Goal: Task Accomplishment & Management: Manage account settings

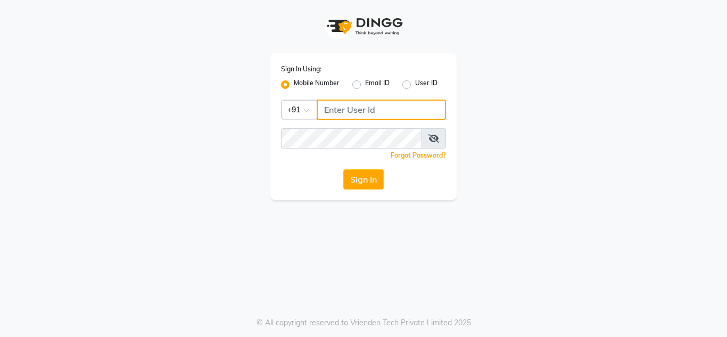
type input "8177867332"
click at [415, 84] on label "User ID" at bounding box center [426, 84] width 22 height 13
click at [415, 84] on input "User ID" at bounding box center [418, 81] width 7 height 7
radio input "true"
radio input "false"
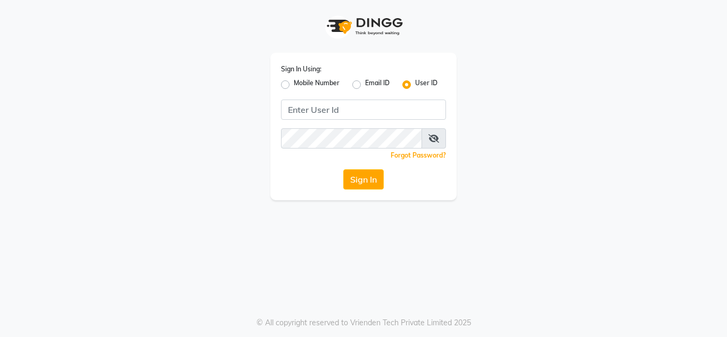
click at [294, 83] on label "Mobile Number" at bounding box center [317, 84] width 46 height 13
click at [294, 83] on input "Mobile Number" at bounding box center [297, 81] width 7 height 7
radio input "true"
radio input "false"
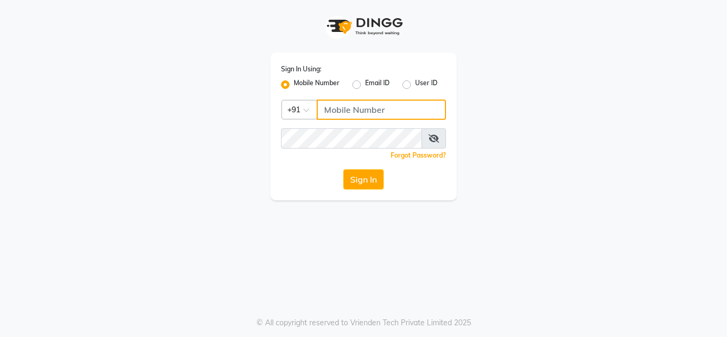
click at [338, 109] on input "Username" at bounding box center [381, 110] width 129 height 20
type input "8177867332"
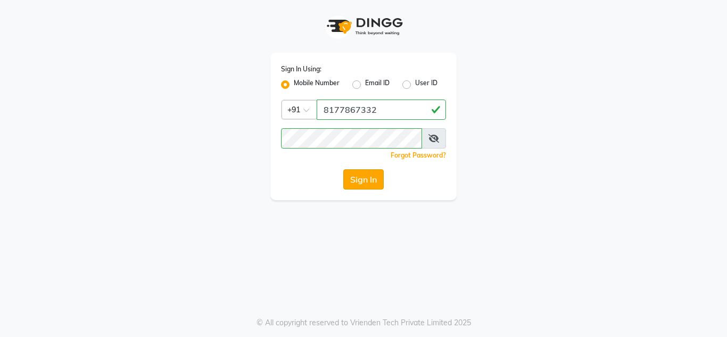
click at [346, 177] on button "Sign In" at bounding box center [363, 179] width 40 height 20
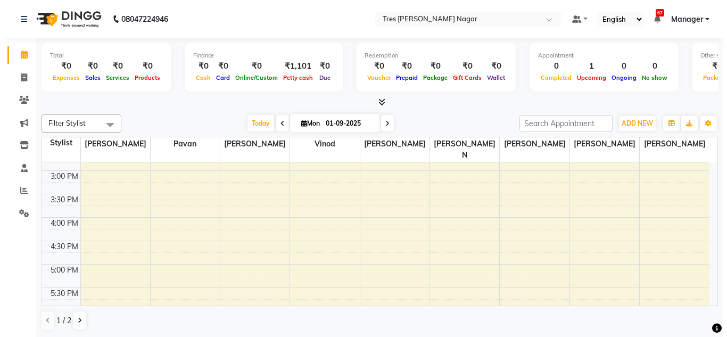
scroll to position [454, 0]
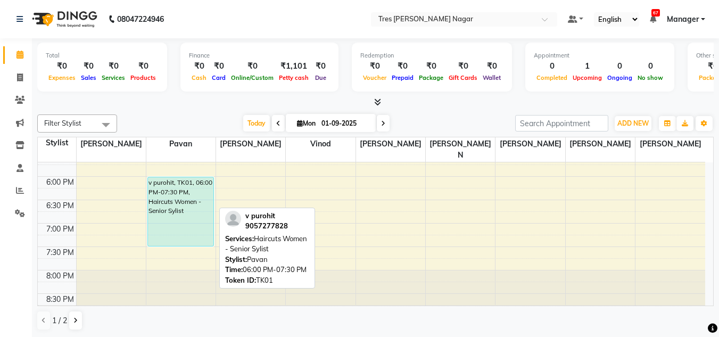
click at [161, 181] on div "v purohit, TK01, 06:00 PM-07:30 PM, Haircuts Women - Senior Sylist" at bounding box center [180, 211] width 65 height 69
select select "5"
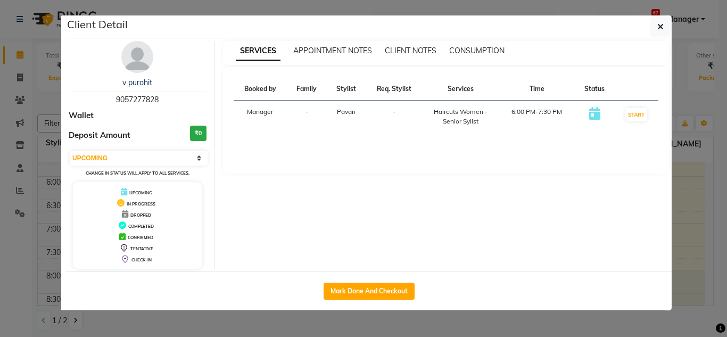
click at [147, 64] on img at bounding box center [137, 57] width 32 height 32
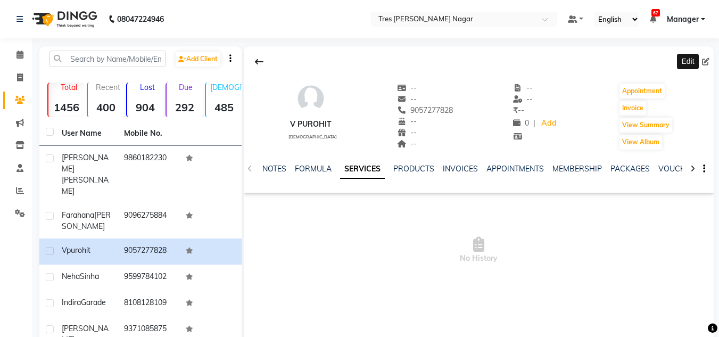
click at [704, 64] on icon at bounding box center [705, 61] width 7 height 7
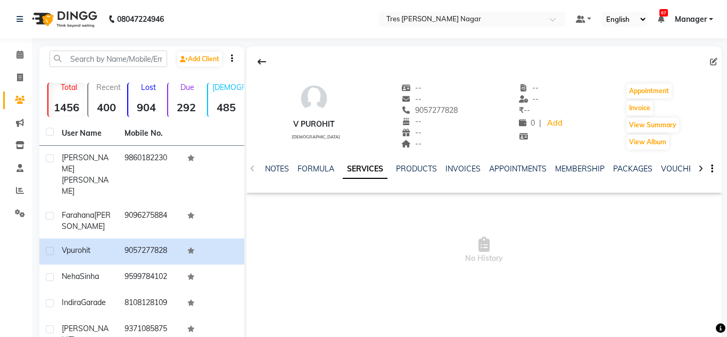
select select "22"
select select "[DEMOGRAPHIC_DATA]"
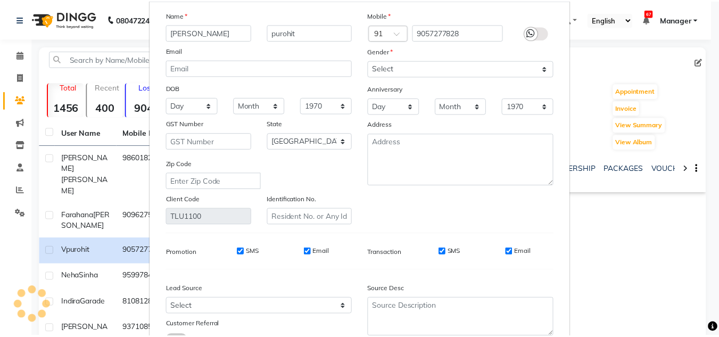
scroll to position [135, 0]
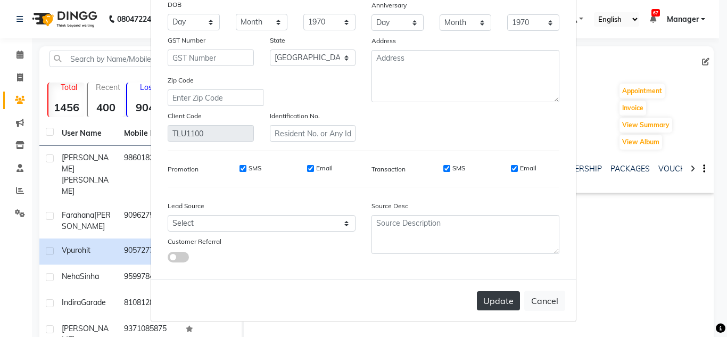
type input "[PERSON_NAME]"
click at [486, 302] on button "Update" at bounding box center [498, 300] width 43 height 19
select select
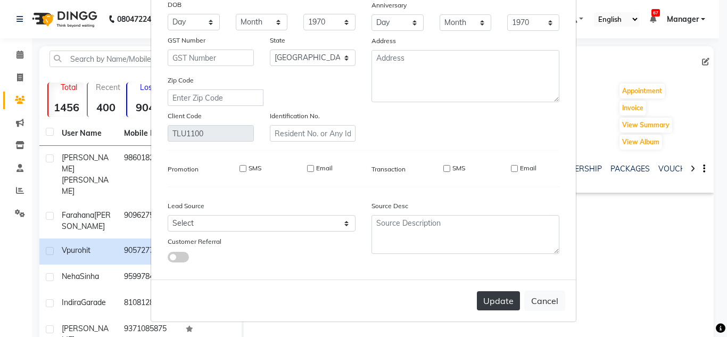
select select "null"
select select
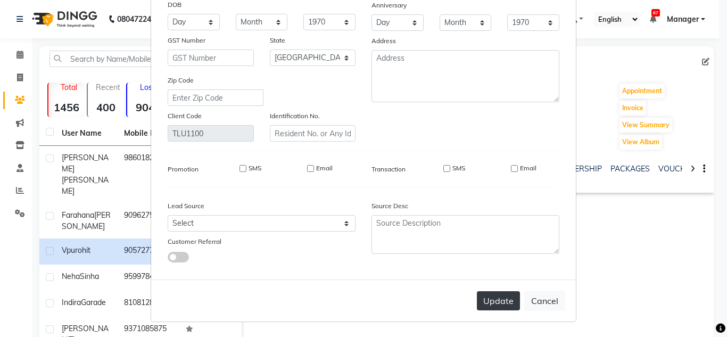
checkbox input "false"
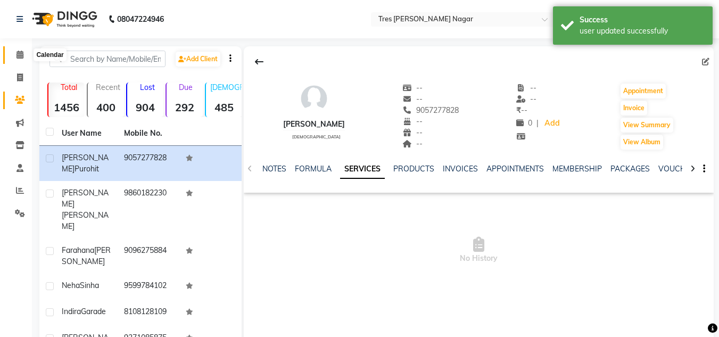
click at [19, 55] on icon at bounding box center [19, 55] width 7 height 8
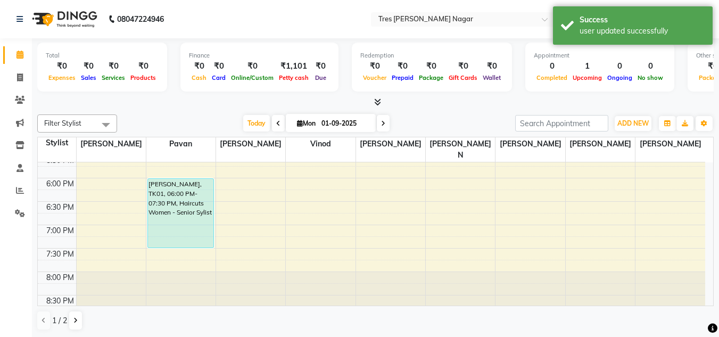
scroll to position [454, 0]
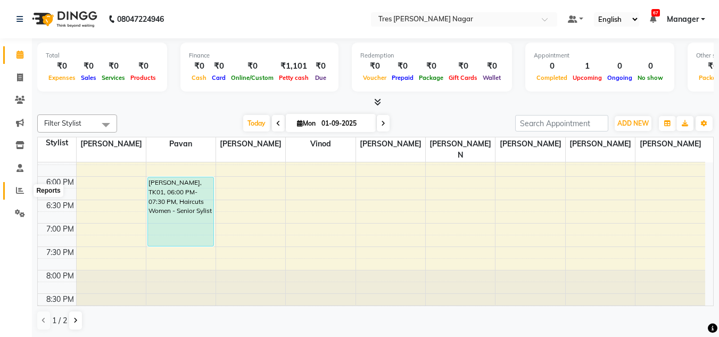
click at [14, 189] on span at bounding box center [20, 191] width 19 height 12
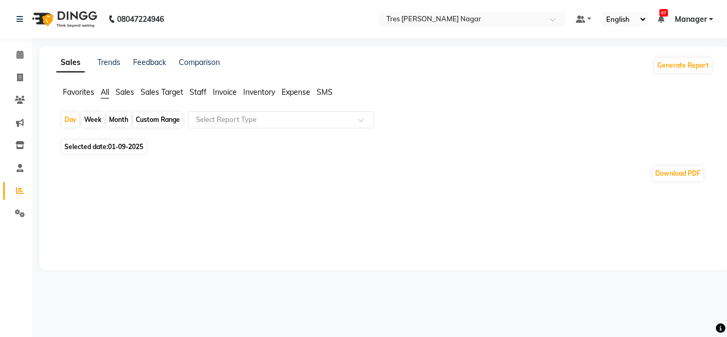
click at [113, 145] on span "01-09-2025" at bounding box center [125, 147] width 35 height 8
select select "9"
select select "2025"
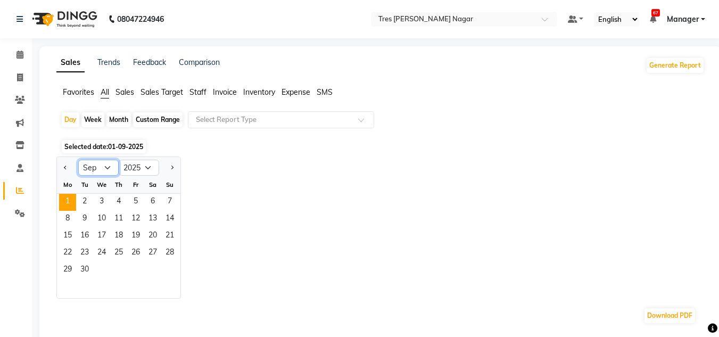
click at [112, 163] on select "Jan Feb Mar Apr May Jun [DATE] Aug Sep Oct Nov Dec" at bounding box center [98, 168] width 40 height 16
select select "8"
click at [78, 160] on select "Jan Feb Mar Apr May Jun [DATE] Aug Sep Oct Nov Dec" at bounding box center [98, 168] width 40 height 16
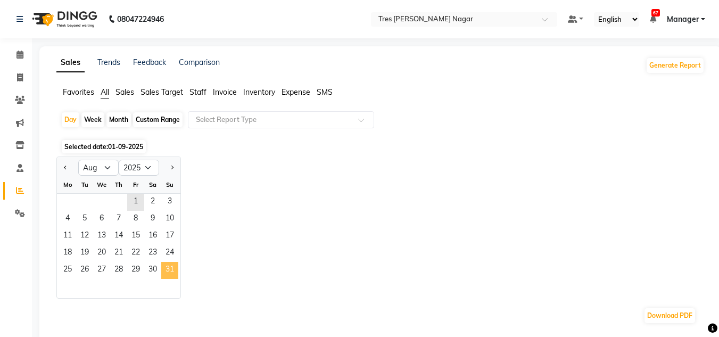
click at [168, 274] on span "31" at bounding box center [169, 270] width 17 height 17
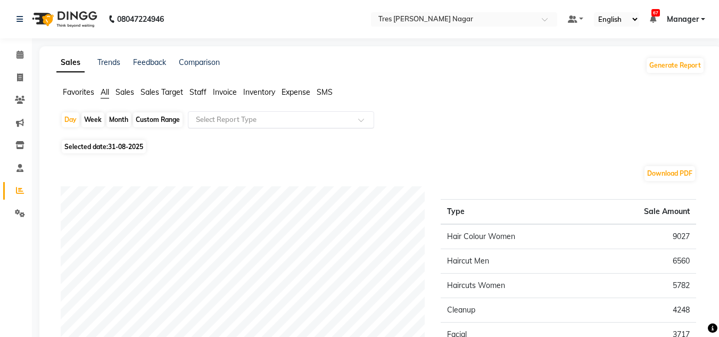
click at [220, 120] on input "text" at bounding box center [270, 119] width 153 height 11
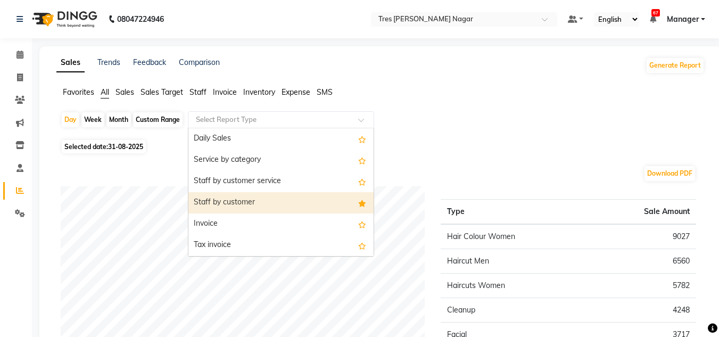
click at [222, 204] on div "Staff by customer" at bounding box center [280, 202] width 185 height 21
select select "filtered_report"
select select "pdf"
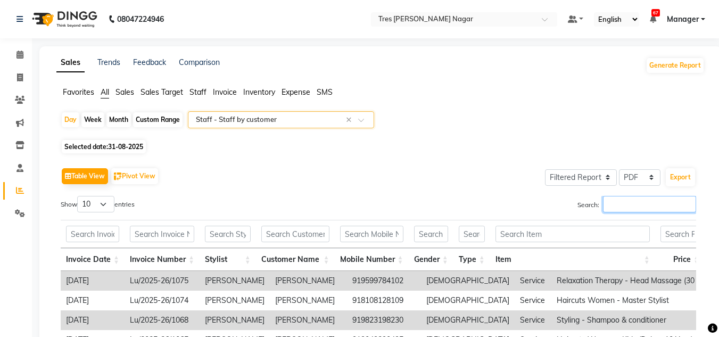
click at [632, 205] on input "Search:" at bounding box center [649, 204] width 93 height 16
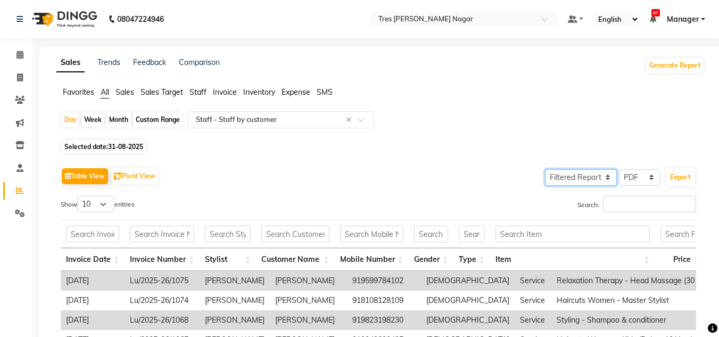
click at [605, 177] on select "Select Full Report Filtered Report" at bounding box center [581, 177] width 72 height 16
click at [624, 202] on input "Search:" at bounding box center [649, 204] width 93 height 16
click at [613, 204] on input "Search:" at bounding box center [649, 204] width 93 height 16
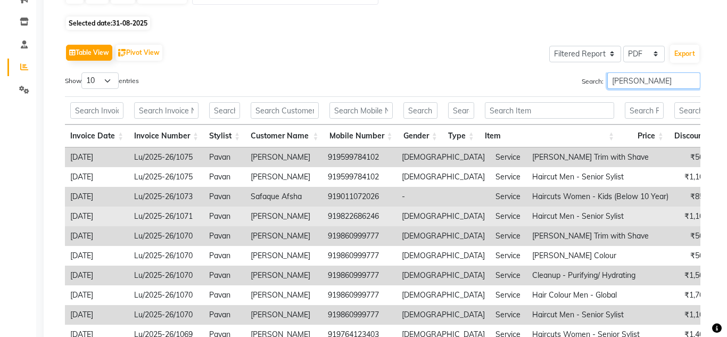
scroll to position [106, 0]
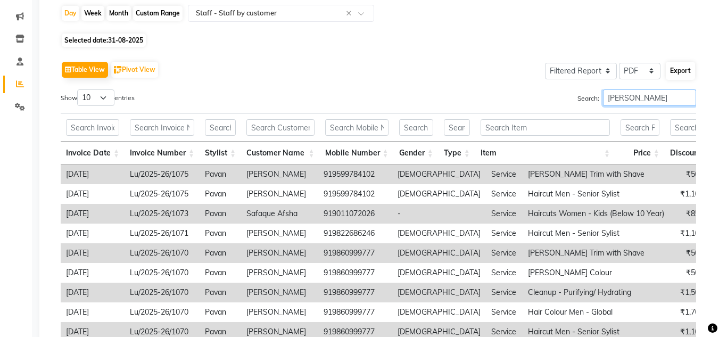
type input "[PERSON_NAME]"
click at [681, 73] on button "Export" at bounding box center [680, 71] width 29 height 18
select select "serif"
select select "12px"
select select "template_1"
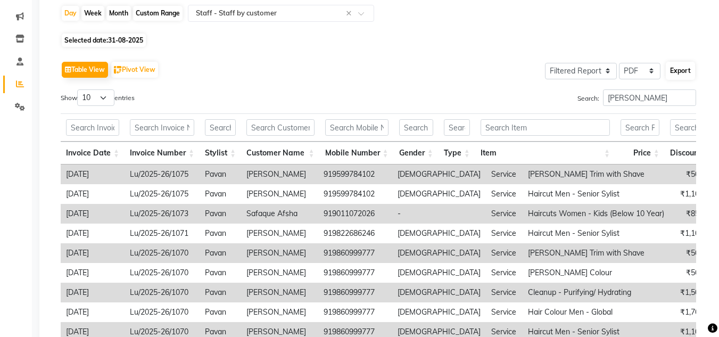
select select "A4"
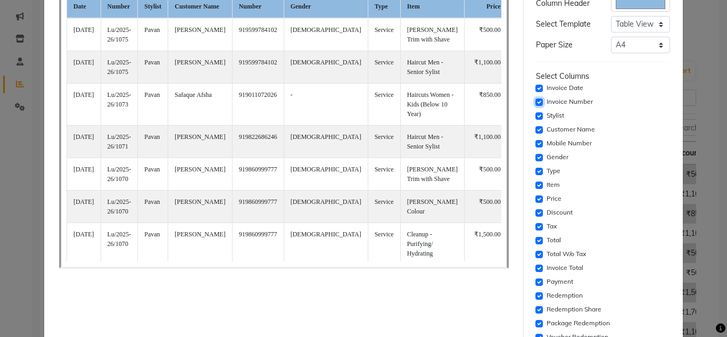
click at [535, 102] on input "checkbox" at bounding box center [538, 101] width 7 height 7
checkbox input "false"
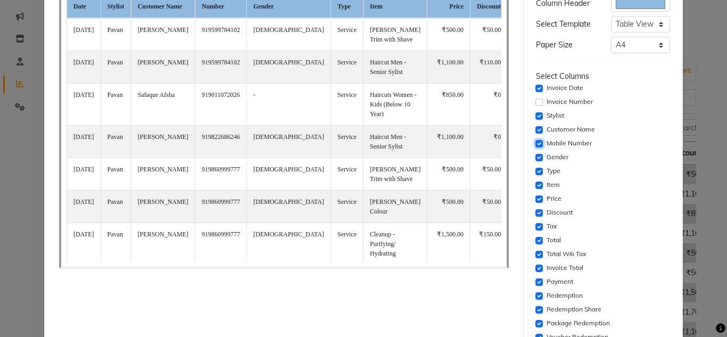
click at [535, 141] on input "checkbox" at bounding box center [538, 143] width 7 height 7
checkbox input "false"
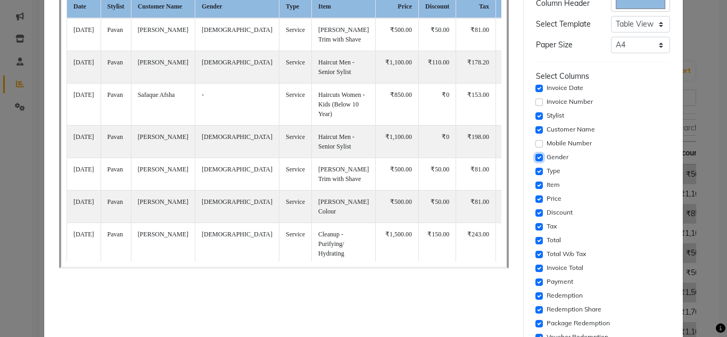
click at [535, 159] on input "checkbox" at bounding box center [538, 157] width 7 height 7
checkbox input "false"
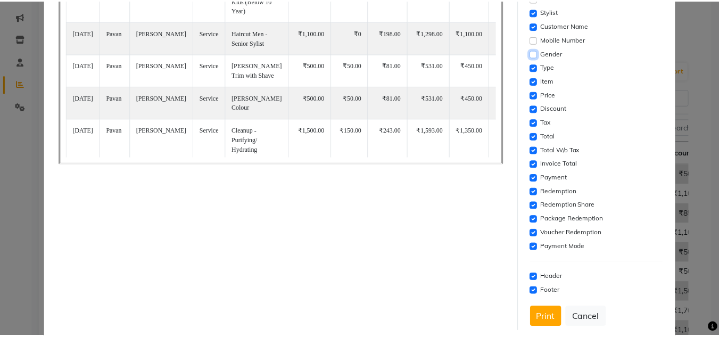
scroll to position [213, 0]
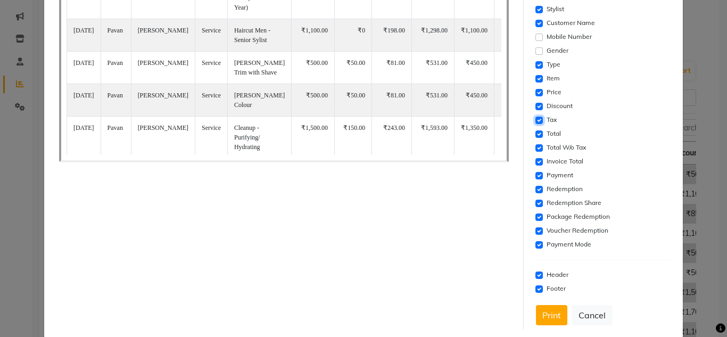
click at [535, 120] on input "checkbox" at bounding box center [538, 120] width 7 height 7
checkbox input "false"
click at [535, 135] on input "checkbox" at bounding box center [538, 133] width 7 height 7
checkbox input "false"
click at [535, 161] on input "checkbox" at bounding box center [538, 161] width 7 height 7
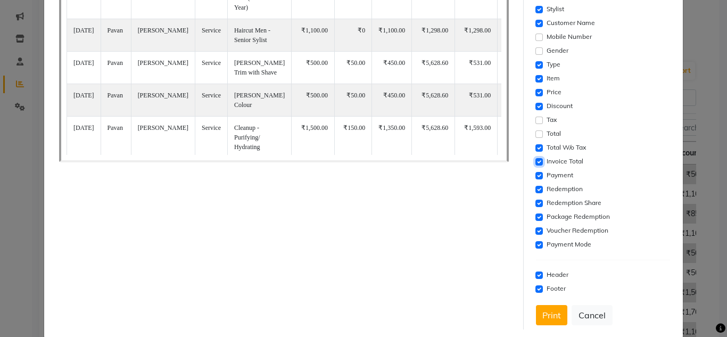
checkbox input "false"
click at [535, 175] on input "checkbox" at bounding box center [538, 175] width 7 height 7
checkbox input "false"
click at [535, 190] on input "checkbox" at bounding box center [538, 189] width 7 height 7
checkbox input "false"
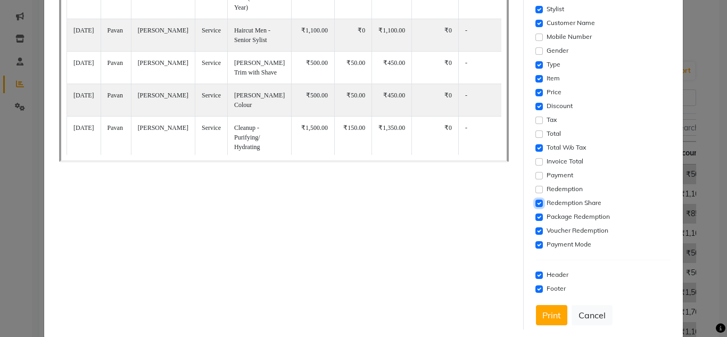
click at [535, 203] on input "checkbox" at bounding box center [538, 203] width 7 height 7
checkbox input "false"
click at [535, 219] on input "checkbox" at bounding box center [538, 216] width 7 height 7
checkbox input "false"
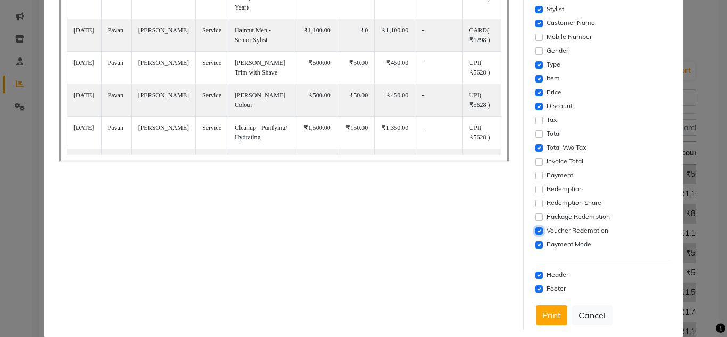
click at [535, 230] on input "checkbox" at bounding box center [538, 230] width 7 height 7
checkbox input "false"
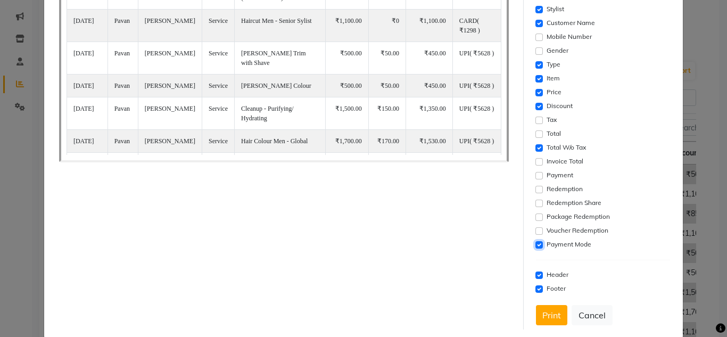
click at [535, 243] on input "checkbox" at bounding box center [538, 244] width 7 height 7
checkbox input "false"
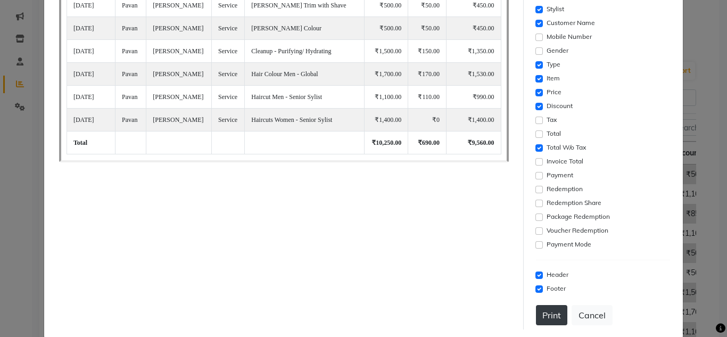
click at [538, 309] on button "Print" at bounding box center [551, 315] width 31 height 20
click at [590, 318] on button "Cancel" at bounding box center [592, 315] width 41 height 20
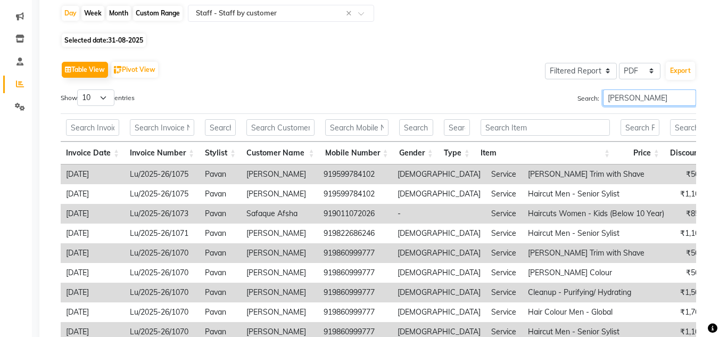
drag, startPoint x: 629, startPoint y: 94, endPoint x: 585, endPoint y: 94, distance: 43.6
click at [585, 94] on label "Search: [PERSON_NAME]" at bounding box center [636, 97] width 119 height 16
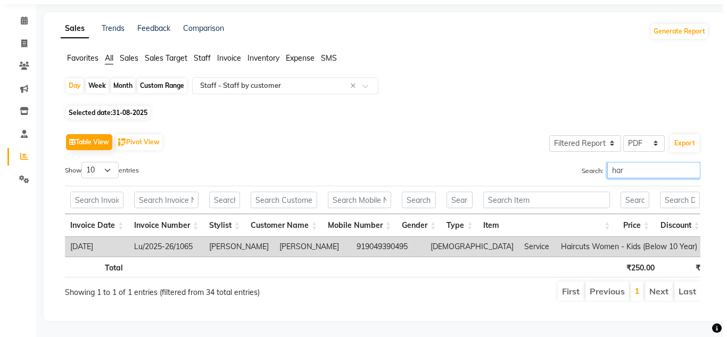
scroll to position [50, 0]
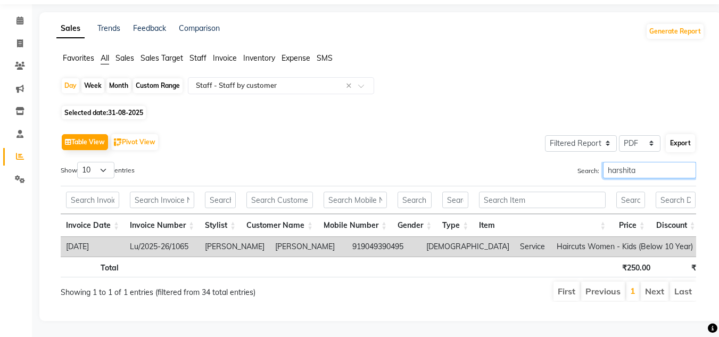
type input "harshita"
click at [685, 134] on button "Export" at bounding box center [680, 143] width 29 height 18
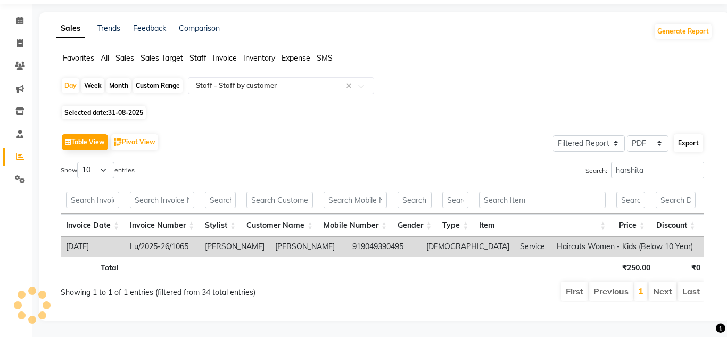
select select "serif"
select select "12px"
select select "template_1"
select select "A4"
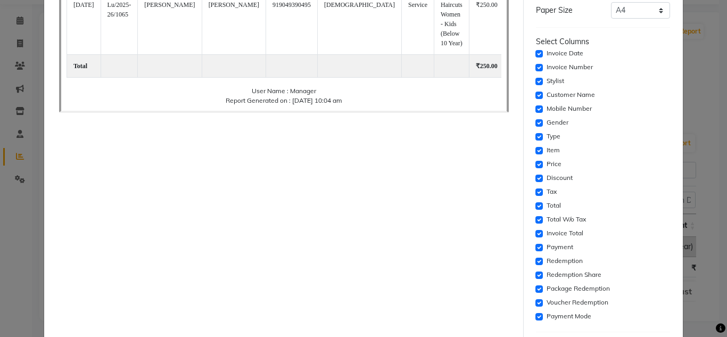
scroll to position [160, 0]
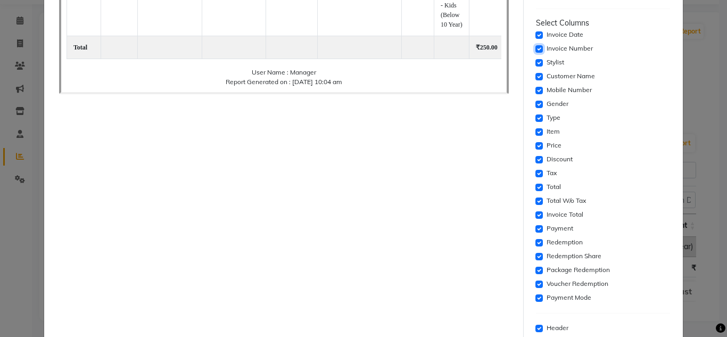
click at [535, 49] on input "checkbox" at bounding box center [538, 48] width 7 height 7
checkbox input "false"
click at [535, 90] on input "checkbox" at bounding box center [538, 90] width 7 height 7
checkbox input "false"
click at [535, 103] on input "checkbox" at bounding box center [538, 104] width 7 height 7
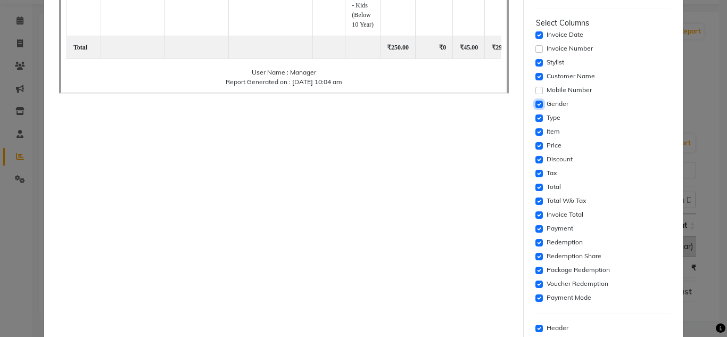
checkbox input "false"
click at [536, 170] on div "Tax" at bounding box center [603, 173] width 135 height 13
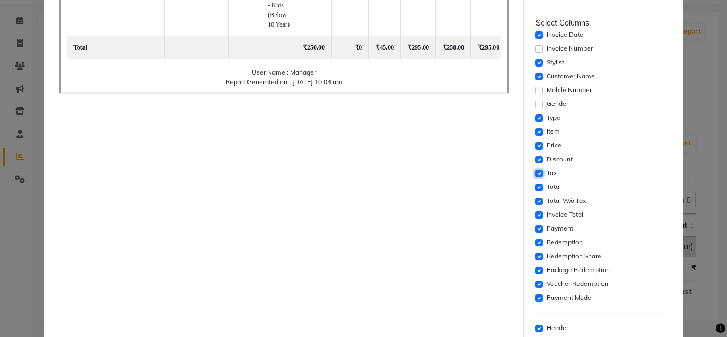
click at [535, 170] on input "checkbox" at bounding box center [538, 173] width 7 height 7
checkbox input "false"
drag, startPoint x: 533, startPoint y: 180, endPoint x: 532, endPoint y: 186, distance: 5.4
click at [536, 181] on div "Select Columns Invoice Date Invoice Number Stylist Customer Name Mobile Number …" at bounding box center [603, 161] width 135 height 287
click at [535, 187] on input "checkbox" at bounding box center [538, 187] width 7 height 7
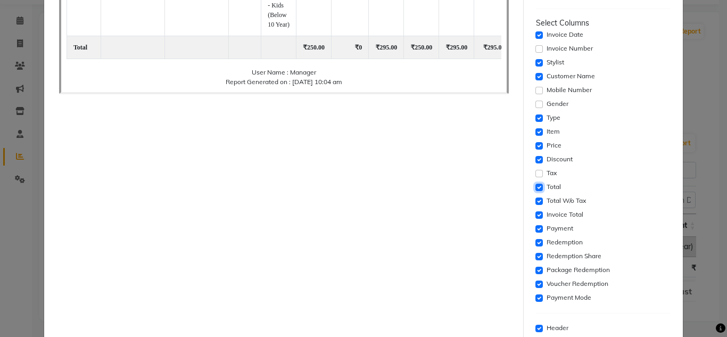
checkbox input "false"
click at [535, 216] on input "checkbox" at bounding box center [538, 214] width 7 height 7
checkbox input "false"
click at [535, 227] on input "checkbox" at bounding box center [538, 228] width 7 height 7
checkbox input "false"
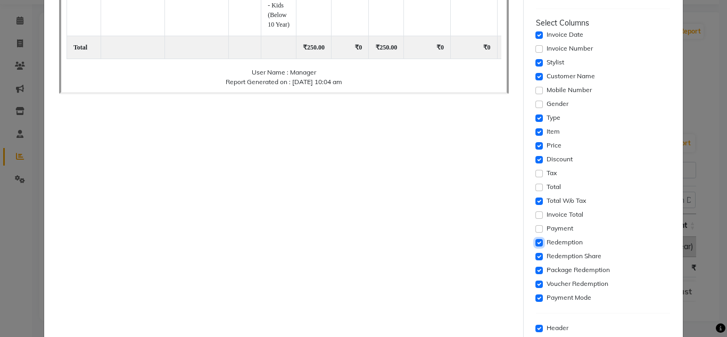
click at [535, 241] on input "checkbox" at bounding box center [538, 242] width 7 height 7
checkbox input "false"
click at [535, 254] on input "checkbox" at bounding box center [538, 256] width 7 height 7
checkbox input "false"
click at [535, 269] on input "checkbox" at bounding box center [538, 270] width 7 height 7
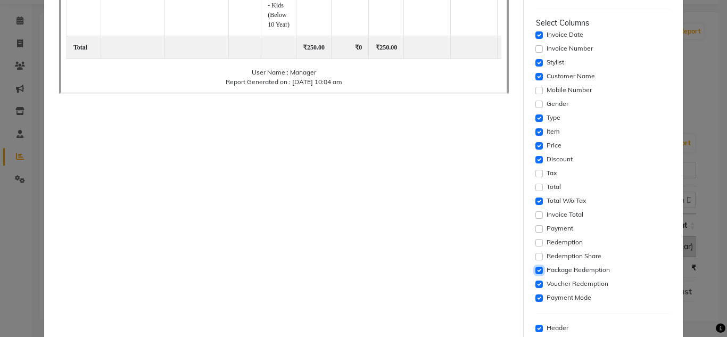
checkbox input "false"
click at [535, 284] on input "checkbox" at bounding box center [538, 283] width 7 height 7
checkbox input "false"
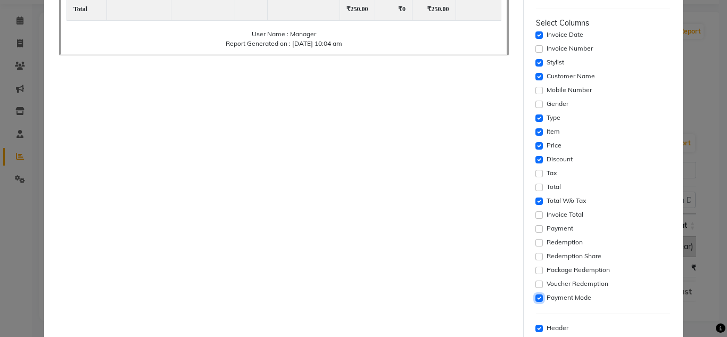
click at [535, 300] on input "checkbox" at bounding box center [538, 297] width 7 height 7
checkbox input "false"
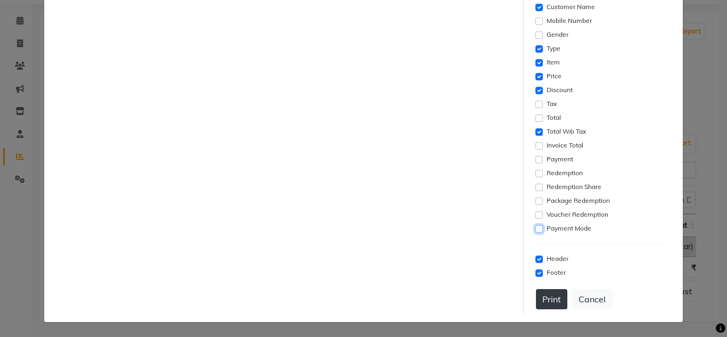
scroll to position [229, 0]
click at [547, 306] on button "Print" at bounding box center [551, 298] width 31 height 20
click at [593, 305] on button "Cancel" at bounding box center [592, 298] width 41 height 20
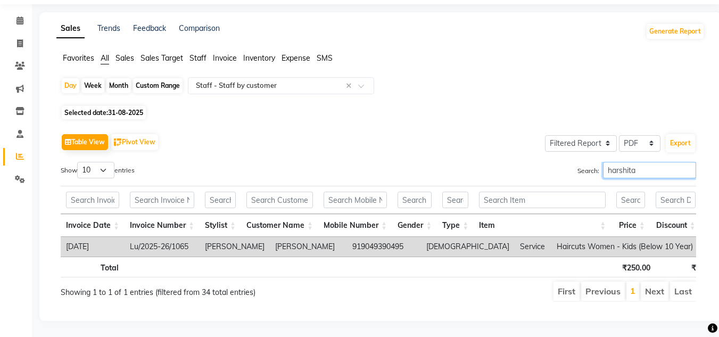
drag, startPoint x: 638, startPoint y: 154, endPoint x: 525, endPoint y: 150, distance: 112.9
click at [525, 162] on div "Search: [PERSON_NAME]" at bounding box center [541, 172] width 310 height 21
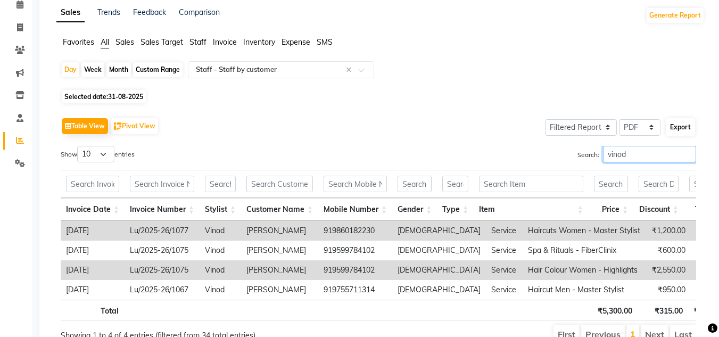
type input "vinod"
click at [683, 128] on button "Export" at bounding box center [680, 127] width 29 height 18
select select "serif"
select select "12px"
select select "template_1"
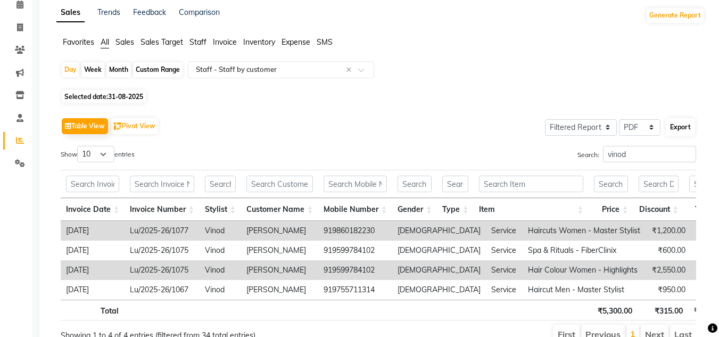
select select "A4"
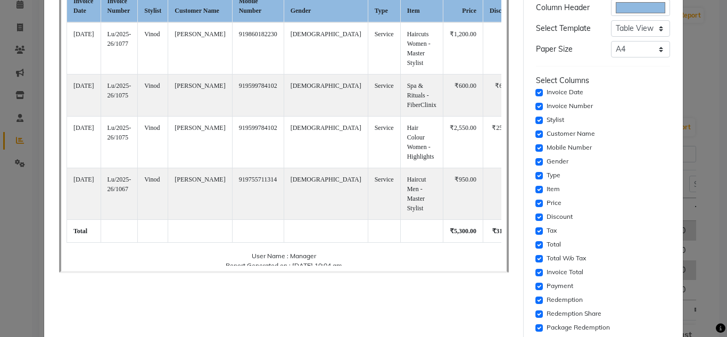
scroll to position [106, 0]
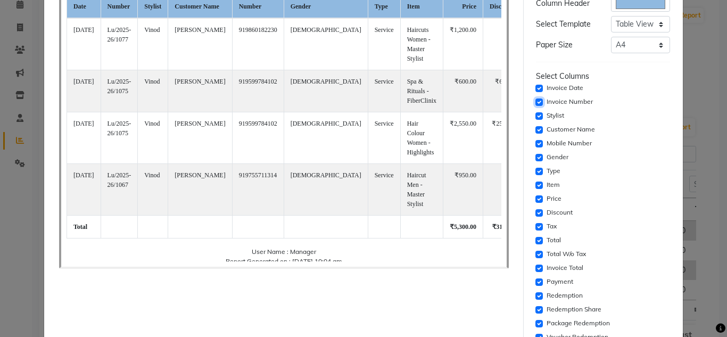
click at [535, 100] on input "checkbox" at bounding box center [538, 101] width 7 height 7
checkbox input "false"
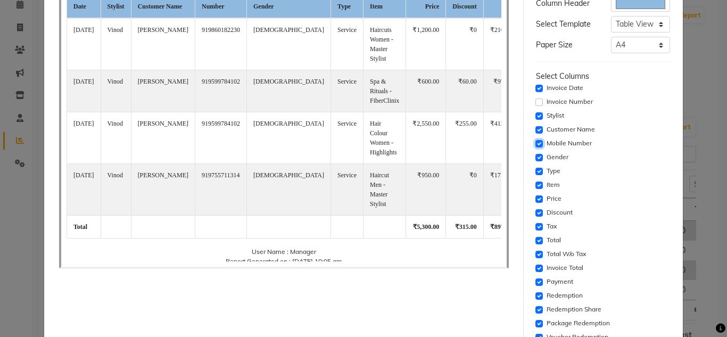
click at [535, 144] on input "checkbox" at bounding box center [538, 143] width 7 height 7
checkbox input "false"
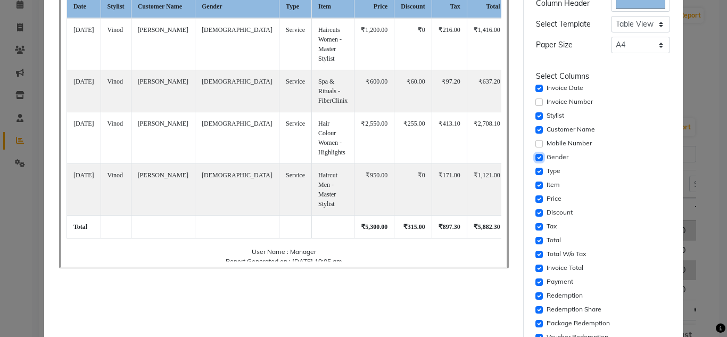
click at [535, 159] on input "checkbox" at bounding box center [538, 157] width 7 height 7
checkbox input "false"
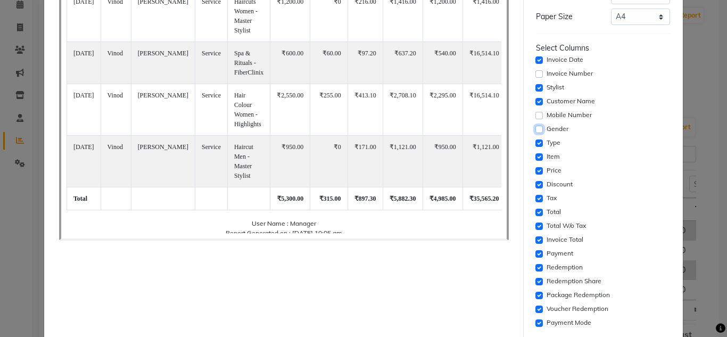
scroll to position [160, 0]
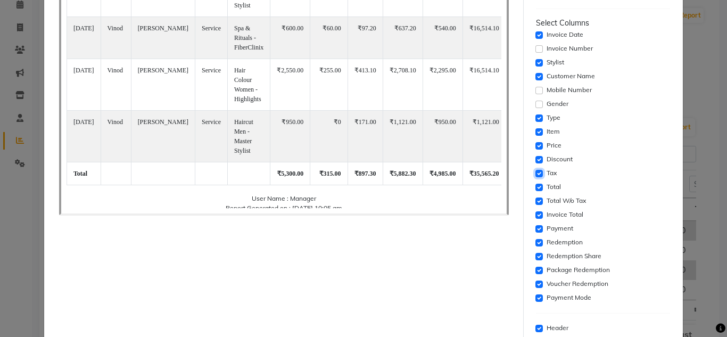
click at [535, 176] on input "checkbox" at bounding box center [538, 173] width 7 height 7
checkbox input "false"
click at [535, 188] on input "checkbox" at bounding box center [538, 187] width 7 height 7
checkbox input "false"
click at [535, 212] on input "checkbox" at bounding box center [538, 214] width 7 height 7
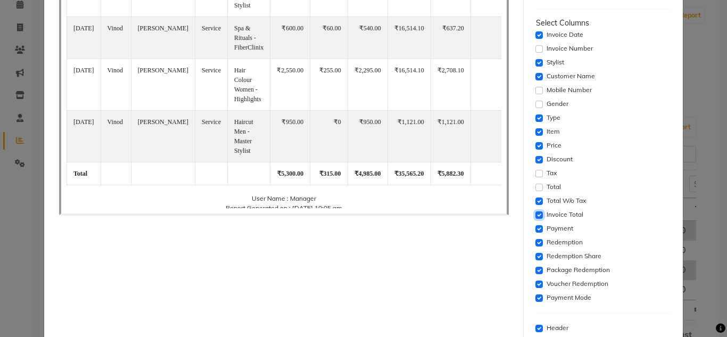
checkbox input "false"
click at [535, 228] on input "checkbox" at bounding box center [538, 228] width 7 height 7
checkbox input "false"
click at [535, 242] on input "checkbox" at bounding box center [538, 242] width 7 height 7
checkbox input "false"
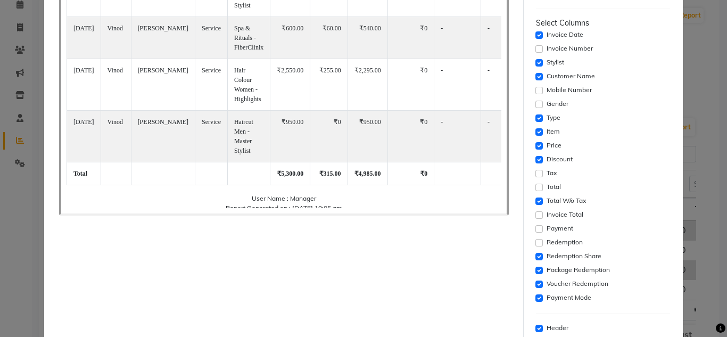
click at [532, 253] on div "Settings Font Family Select Sans Serif Monospace Serif Font Size Select 8 9 10 …" at bounding box center [603, 126] width 143 height 514
click at [535, 268] on input "checkbox" at bounding box center [538, 270] width 7 height 7
checkbox input "false"
click at [538, 254] on div "Redemption Share" at bounding box center [603, 256] width 135 height 13
click at [535, 254] on input "checkbox" at bounding box center [538, 256] width 7 height 7
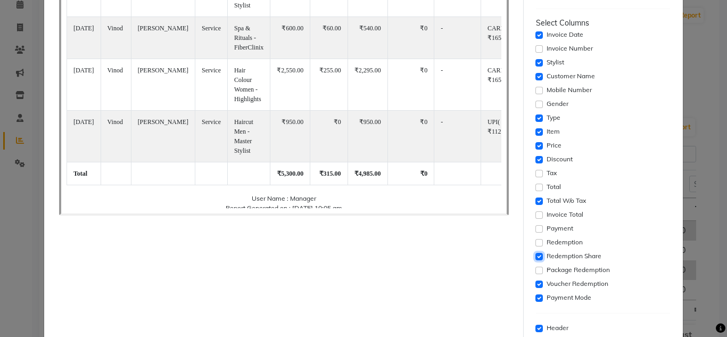
checkbox input "false"
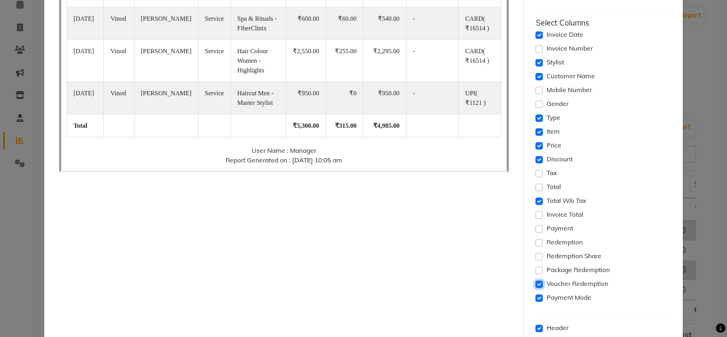
click at [535, 286] on input "checkbox" at bounding box center [538, 283] width 7 height 7
checkbox input "false"
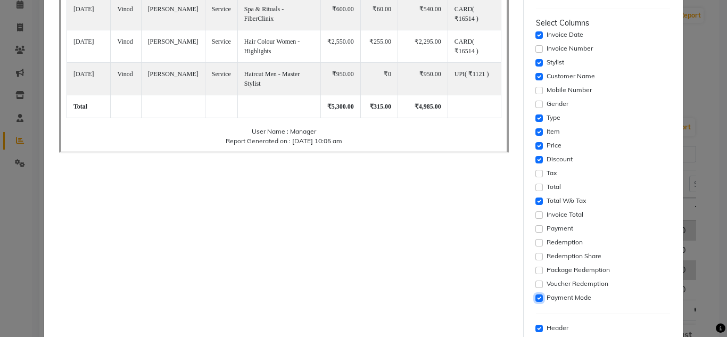
click at [535, 298] on input "checkbox" at bounding box center [538, 297] width 7 height 7
checkbox input "false"
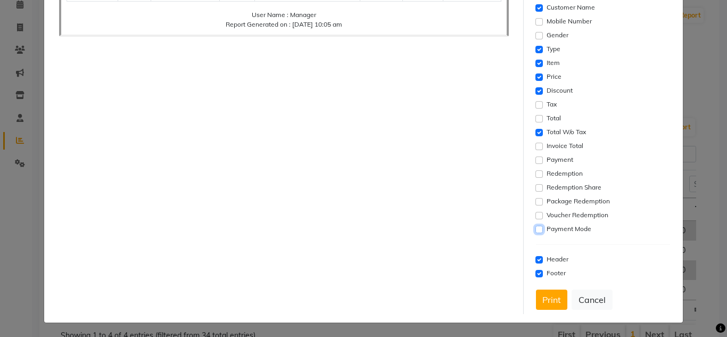
scroll to position [229, 0]
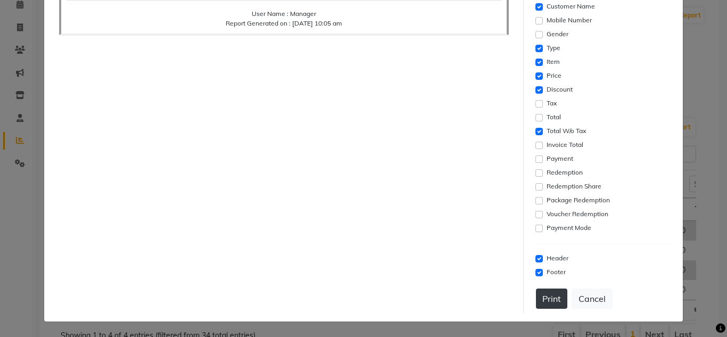
click at [546, 296] on button "Print" at bounding box center [551, 298] width 31 height 20
click at [584, 296] on button "Cancel" at bounding box center [592, 298] width 41 height 20
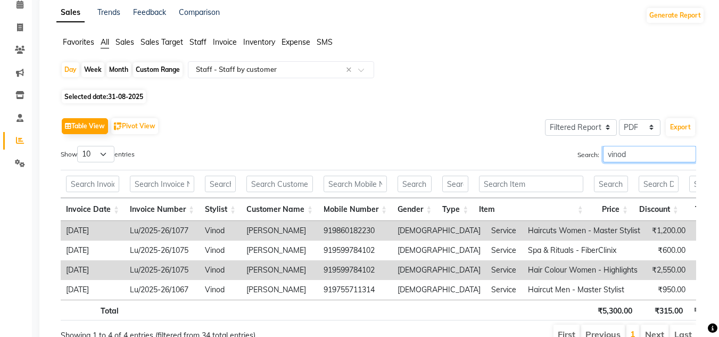
drag, startPoint x: 645, startPoint y: 154, endPoint x: 548, endPoint y: 161, distance: 97.1
click at [548, 161] on div "Search: vinod" at bounding box center [541, 156] width 310 height 21
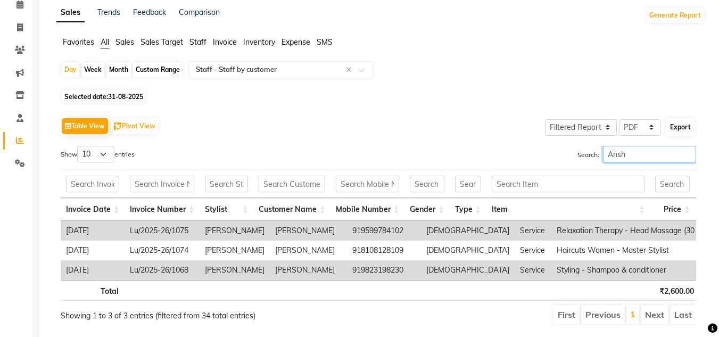
type input "Ansh"
click at [678, 134] on button "Export" at bounding box center [680, 127] width 29 height 18
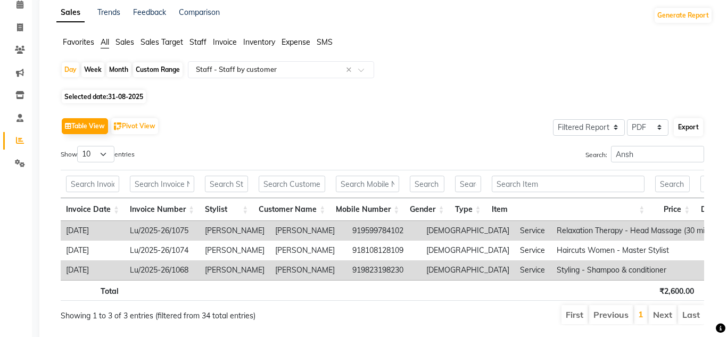
select select "serif"
select select "12px"
select select "template_1"
select select "A4"
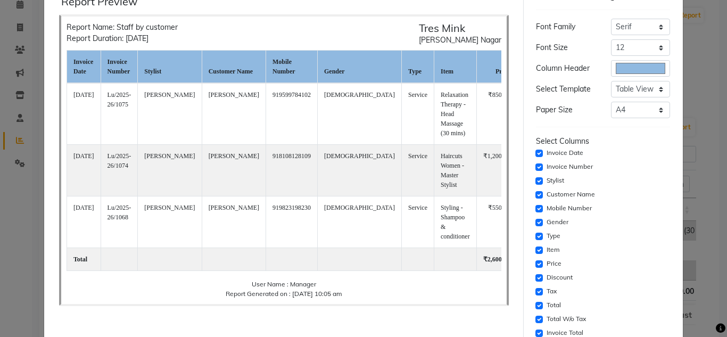
scroll to position [106, 0]
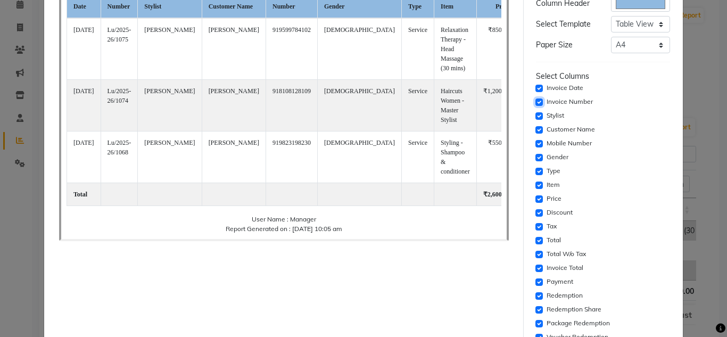
click at [536, 102] on input "checkbox" at bounding box center [538, 101] width 7 height 7
checkbox input "false"
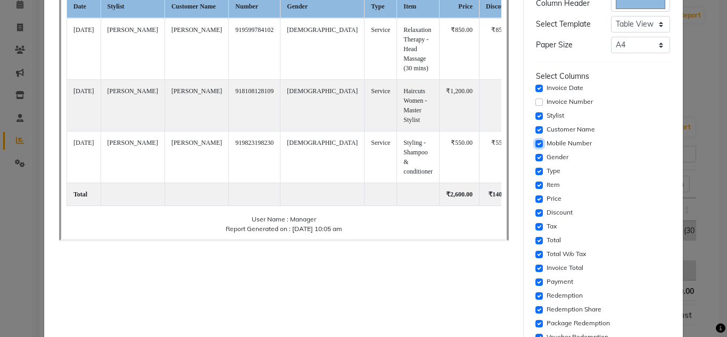
click at [535, 142] on input "checkbox" at bounding box center [538, 143] width 7 height 7
checkbox input "false"
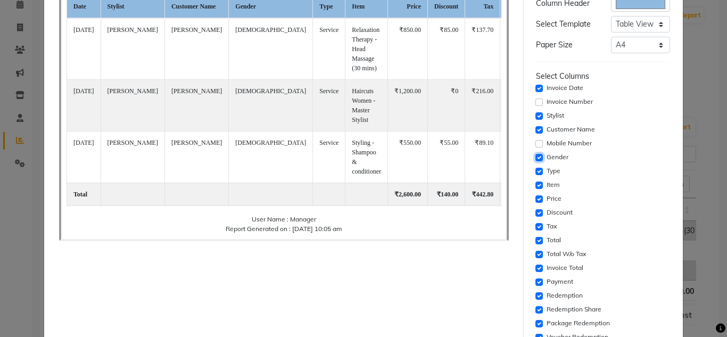
click at [535, 155] on input "checkbox" at bounding box center [538, 157] width 7 height 7
checkbox input "false"
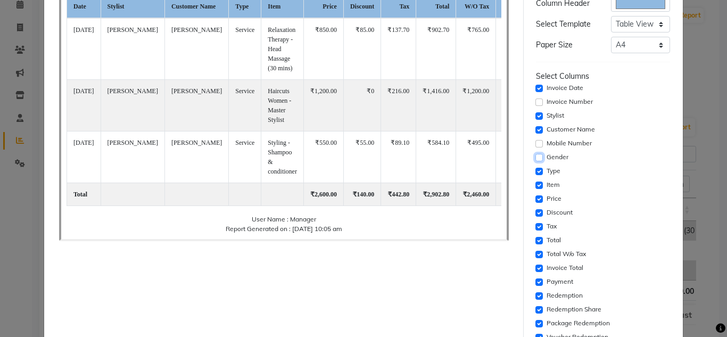
scroll to position [160, 0]
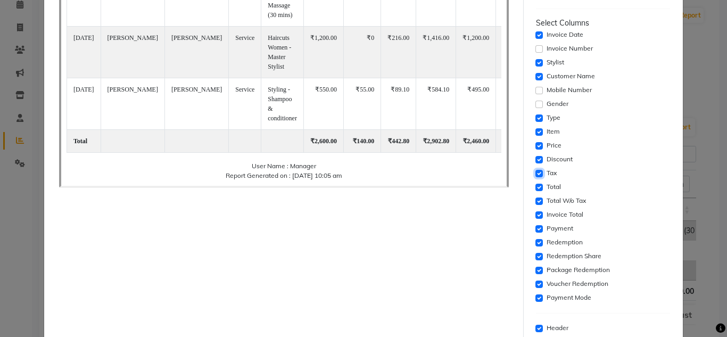
click at [535, 173] on input "checkbox" at bounding box center [538, 173] width 7 height 7
checkbox input "false"
click at [535, 187] on input "checkbox" at bounding box center [538, 187] width 7 height 7
checkbox input "false"
click at [535, 218] on input "checkbox" at bounding box center [538, 214] width 7 height 7
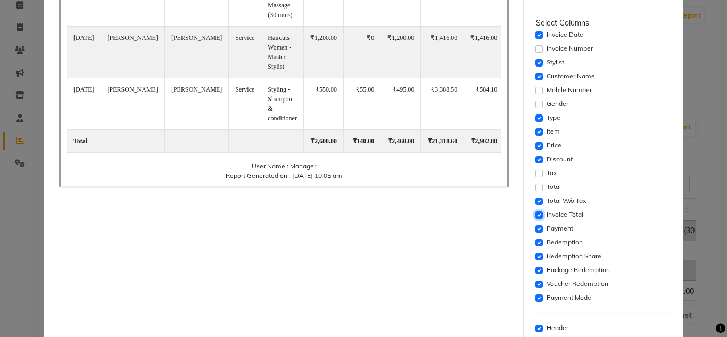
checkbox input "false"
click at [535, 229] on input "checkbox" at bounding box center [538, 228] width 7 height 7
checkbox input "false"
click at [535, 246] on input "checkbox" at bounding box center [538, 242] width 7 height 7
checkbox input "false"
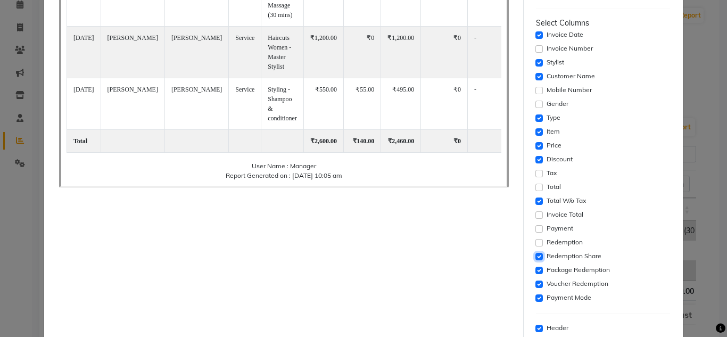
click at [535, 257] on input "checkbox" at bounding box center [538, 256] width 7 height 7
checkbox input "false"
click at [535, 268] on input "checkbox" at bounding box center [538, 270] width 7 height 7
checkbox input "false"
click at [535, 284] on input "checkbox" at bounding box center [538, 283] width 7 height 7
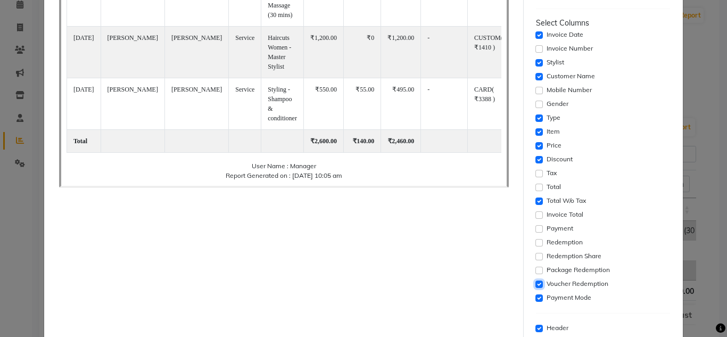
checkbox input "false"
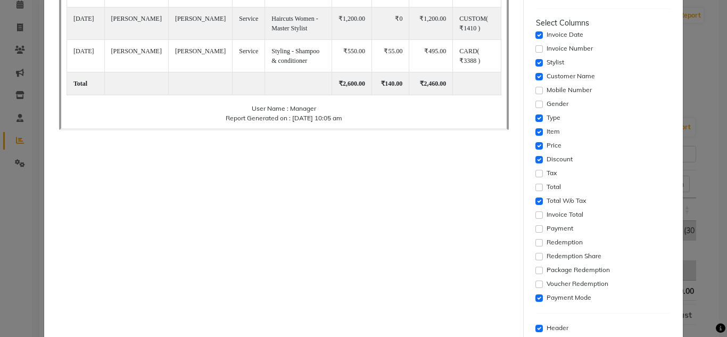
click at [537, 300] on div "Payment Mode" at bounding box center [603, 298] width 135 height 13
click at [535, 299] on input "checkbox" at bounding box center [538, 297] width 7 height 7
checkbox input "false"
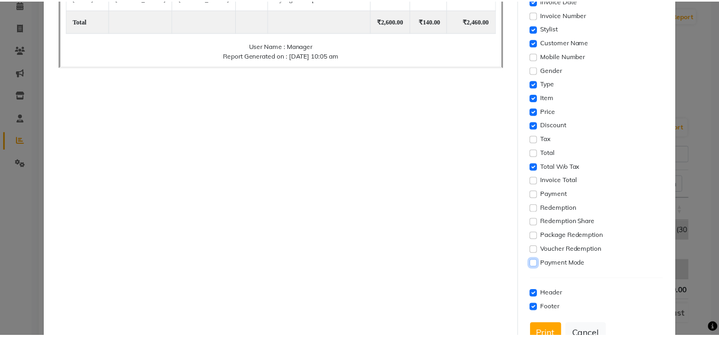
scroll to position [229, 0]
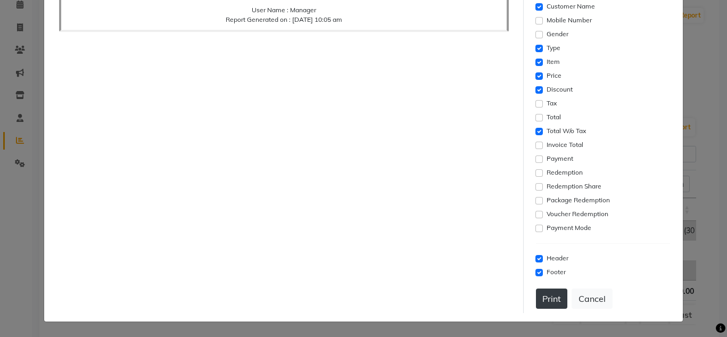
click at [541, 294] on button "Print" at bounding box center [551, 298] width 31 height 20
click at [589, 302] on button "Cancel" at bounding box center [592, 298] width 41 height 20
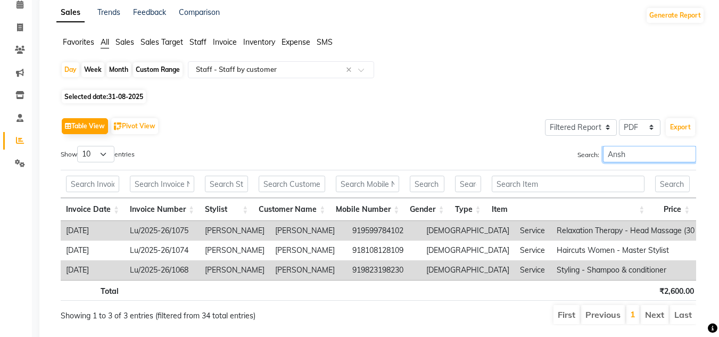
drag, startPoint x: 631, startPoint y: 153, endPoint x: 560, endPoint y: 153, distance: 70.8
click at [560, 153] on div "Search: [PERSON_NAME]" at bounding box center [541, 156] width 310 height 21
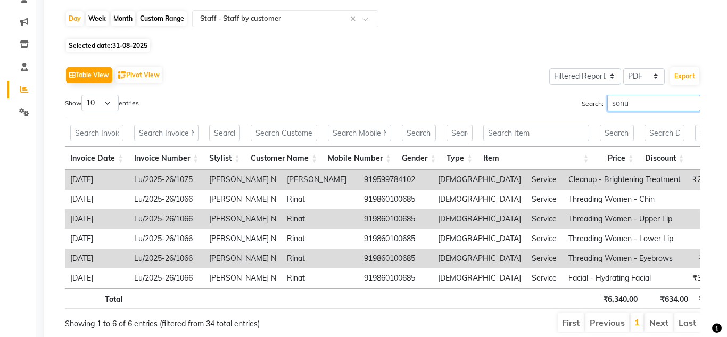
scroll to position [95, 0]
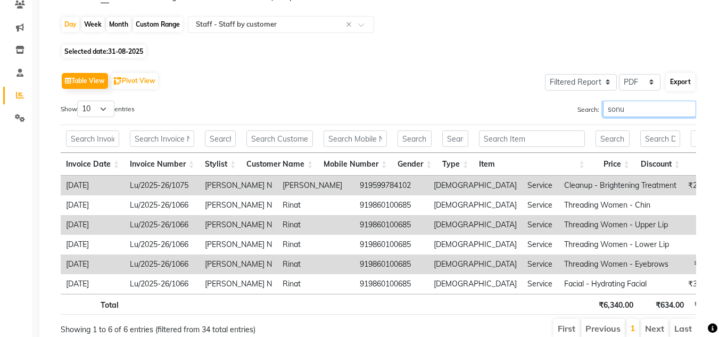
type input "sonu"
click at [687, 80] on button "Export" at bounding box center [680, 82] width 29 height 18
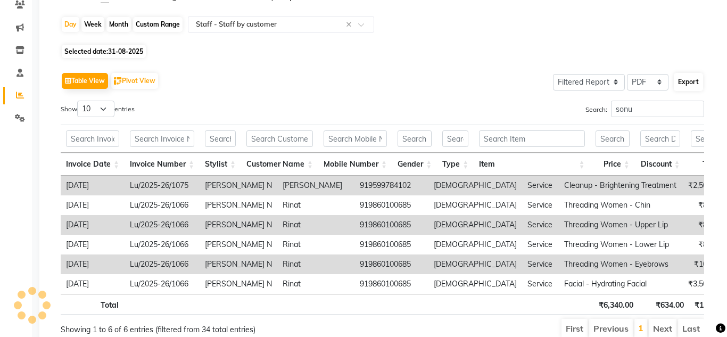
select select "serif"
select select "12px"
select select "template_1"
select select "A4"
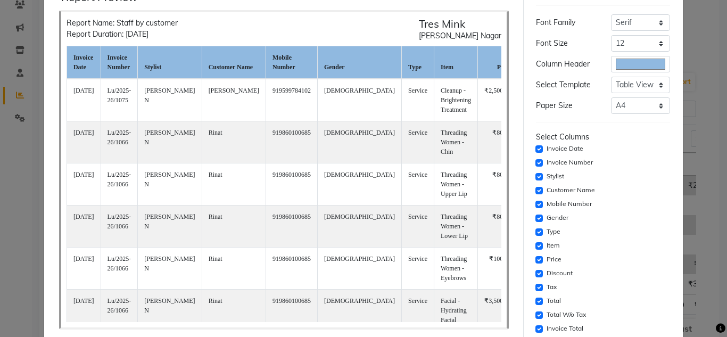
scroll to position [106, 0]
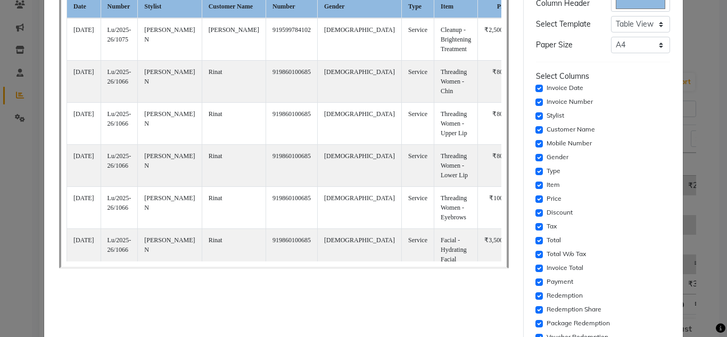
click at [537, 102] on div "Invoice Number" at bounding box center [603, 102] width 135 height 13
click at [535, 104] on input "checkbox" at bounding box center [538, 101] width 7 height 7
checkbox input "false"
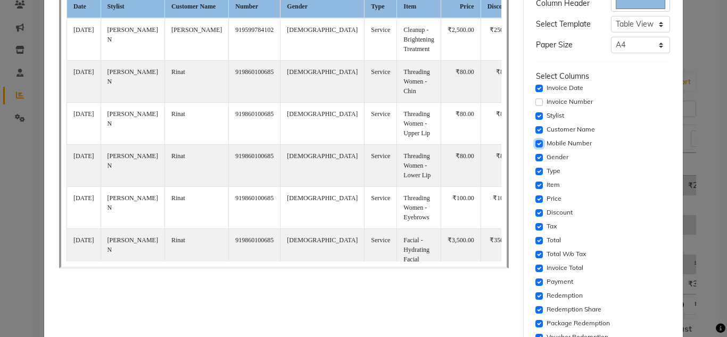
click at [535, 141] on input "checkbox" at bounding box center [538, 143] width 7 height 7
checkbox input "false"
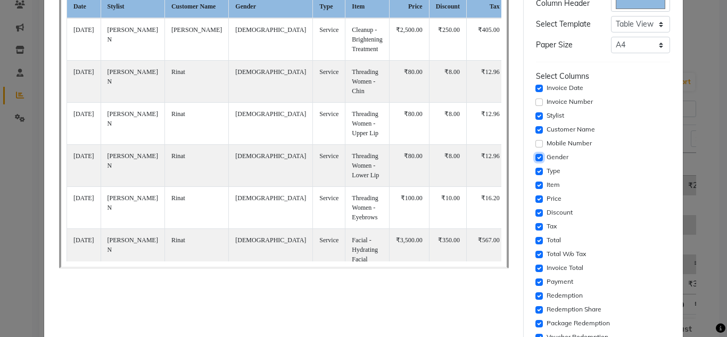
click at [535, 155] on input "checkbox" at bounding box center [538, 157] width 7 height 7
checkbox input "false"
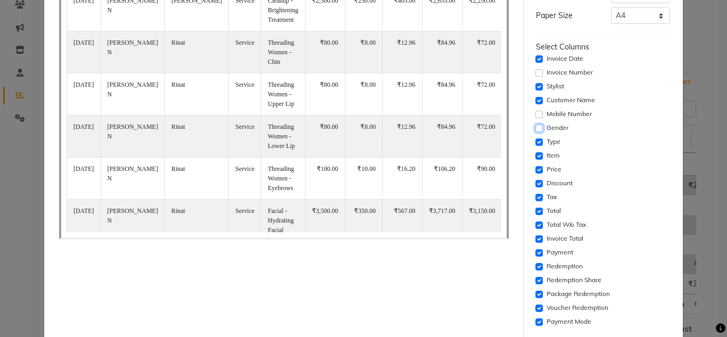
scroll to position [160, 0]
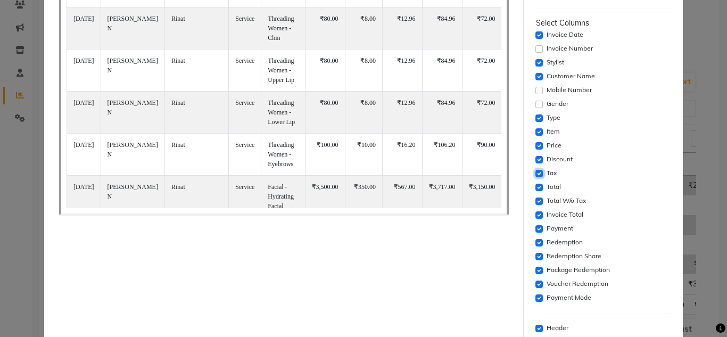
click at [535, 171] on input "checkbox" at bounding box center [538, 173] width 7 height 7
checkbox input "false"
click at [535, 188] on input "checkbox" at bounding box center [538, 187] width 7 height 7
checkbox input "false"
click at [535, 213] on input "checkbox" at bounding box center [538, 214] width 7 height 7
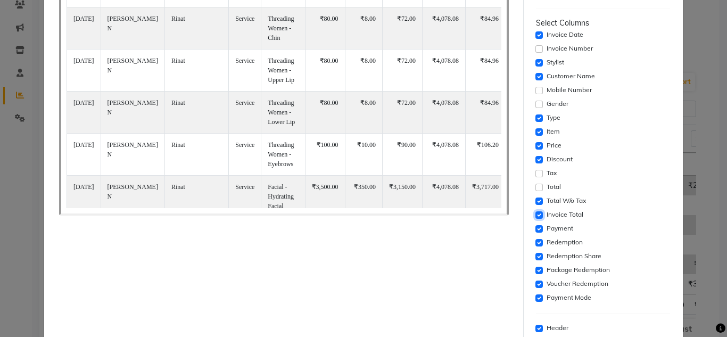
checkbox input "false"
click at [535, 228] on input "checkbox" at bounding box center [538, 228] width 7 height 7
checkbox input "false"
click at [535, 240] on input "checkbox" at bounding box center [538, 242] width 7 height 7
checkbox input "false"
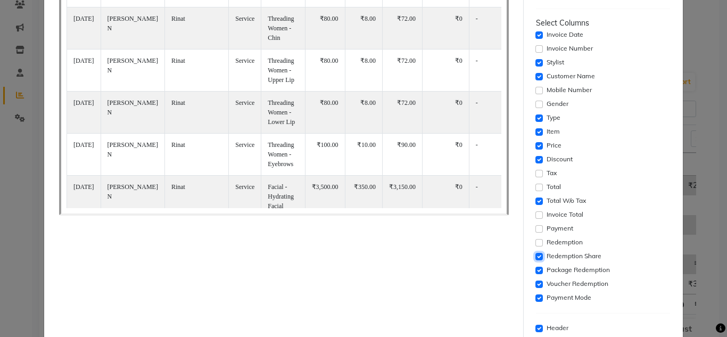
click at [535, 253] on input "checkbox" at bounding box center [538, 256] width 7 height 7
checkbox input "false"
click at [535, 270] on input "checkbox" at bounding box center [538, 270] width 7 height 7
checkbox input "false"
click at [535, 286] on input "checkbox" at bounding box center [538, 283] width 7 height 7
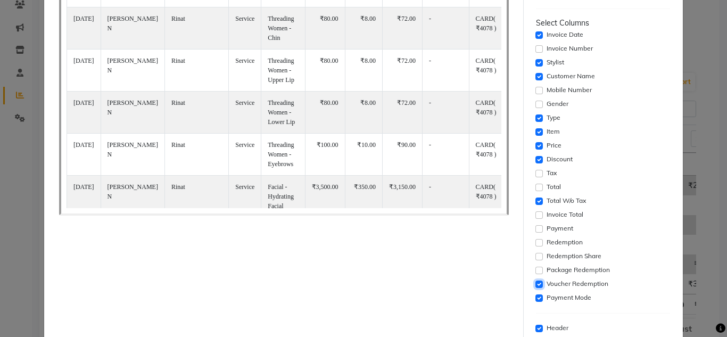
checkbox input "false"
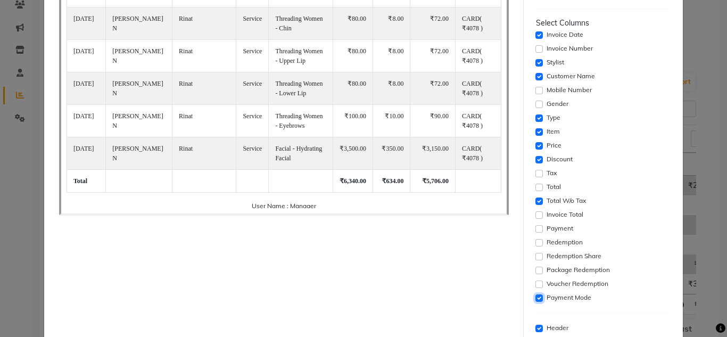
click at [535, 298] on input "checkbox" at bounding box center [538, 297] width 7 height 7
checkbox input "false"
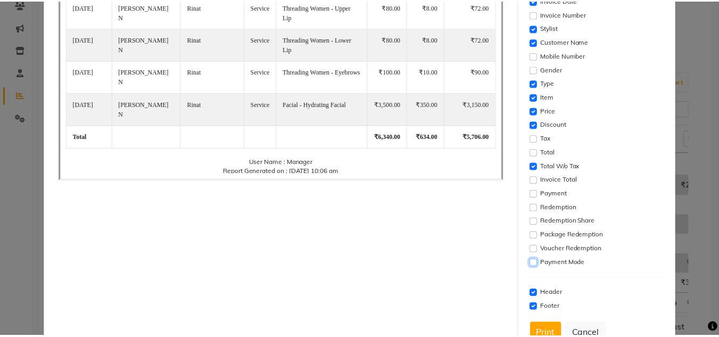
scroll to position [229, 0]
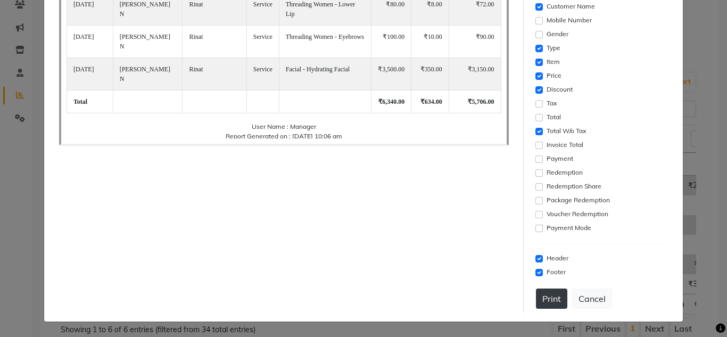
click at [543, 292] on button "Print" at bounding box center [551, 298] width 31 height 20
click at [580, 301] on button "Cancel" at bounding box center [592, 298] width 41 height 20
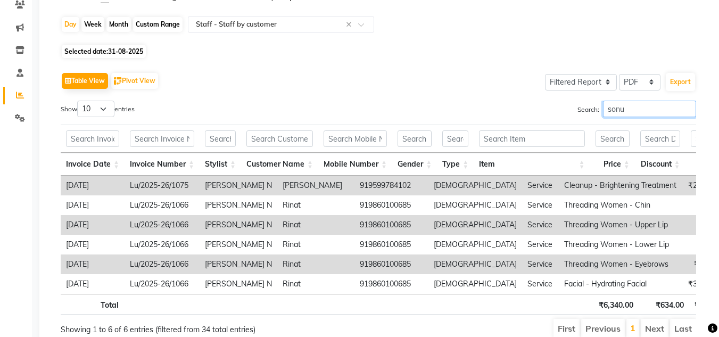
drag, startPoint x: 635, startPoint y: 112, endPoint x: 551, endPoint y: 100, distance: 85.0
click at [553, 100] on div "Table View Pivot View Select Full Report Filtered Report Select CSV PDF Export …" at bounding box center [378, 204] width 635 height 269
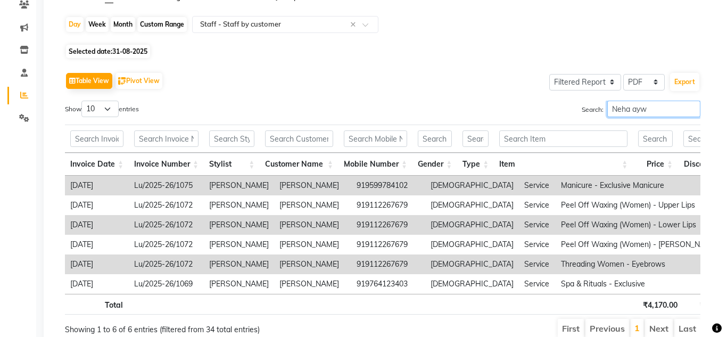
scroll to position [148, 0]
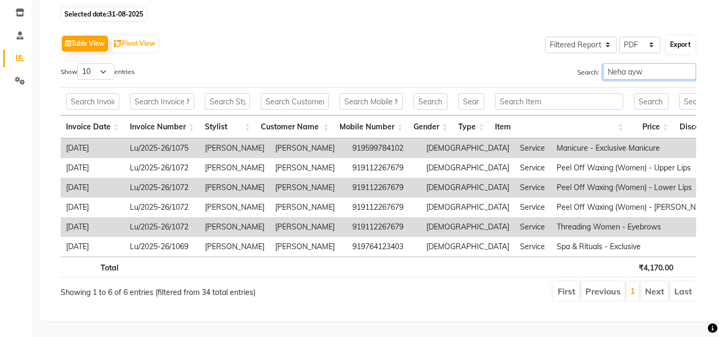
type input "Neha ayw"
click at [679, 36] on button "Export" at bounding box center [680, 45] width 29 height 18
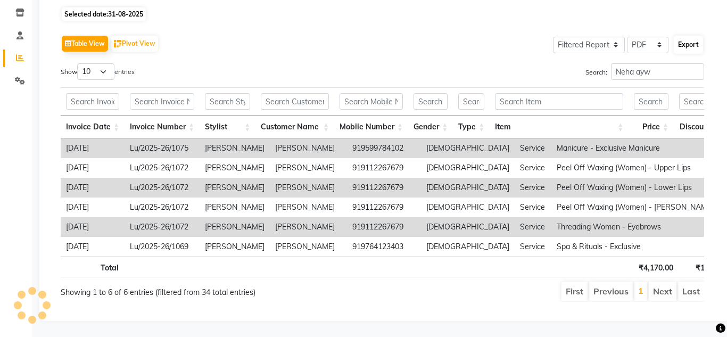
select select "serif"
select select "12px"
select select "template_1"
select select "A4"
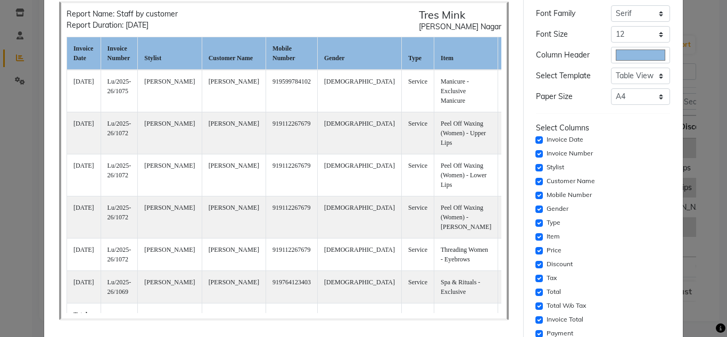
scroll to position [106, 0]
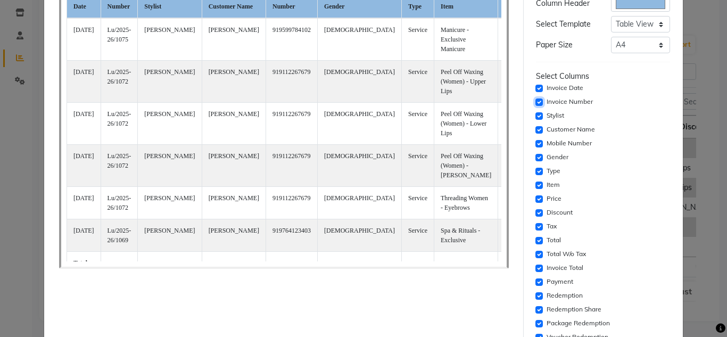
click at [535, 102] on input "checkbox" at bounding box center [538, 101] width 7 height 7
checkbox input "false"
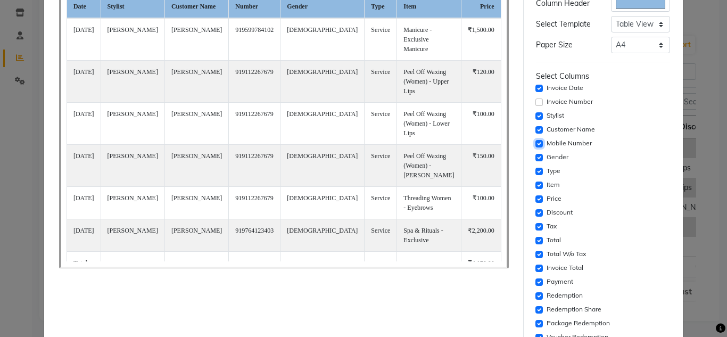
click at [535, 144] on input "checkbox" at bounding box center [538, 143] width 7 height 7
checkbox input "false"
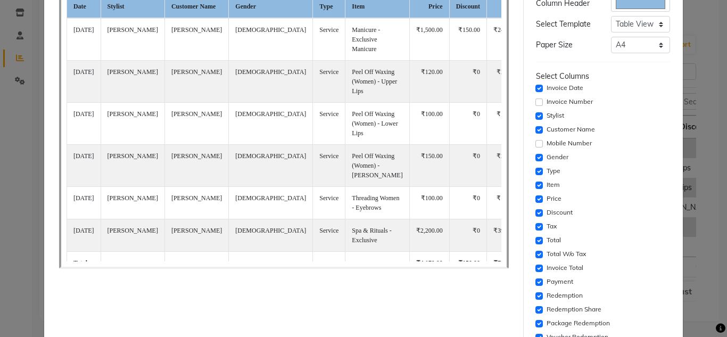
click at [536, 162] on div "Gender" at bounding box center [603, 157] width 135 height 13
click at [535, 159] on input "checkbox" at bounding box center [538, 157] width 7 height 7
checkbox input "false"
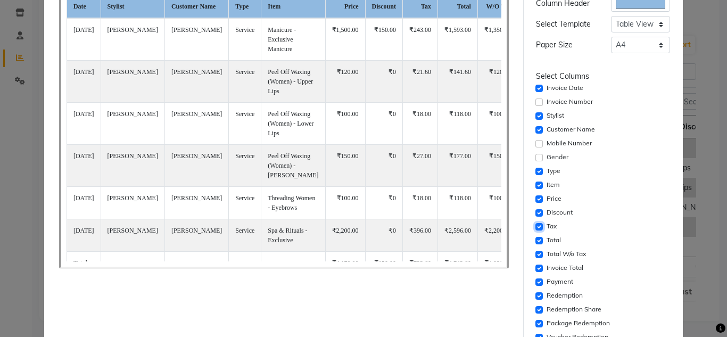
click at [535, 227] on input "checkbox" at bounding box center [538, 226] width 7 height 7
checkbox input "false"
click at [535, 239] on input "checkbox" at bounding box center [538, 240] width 7 height 7
checkbox input "false"
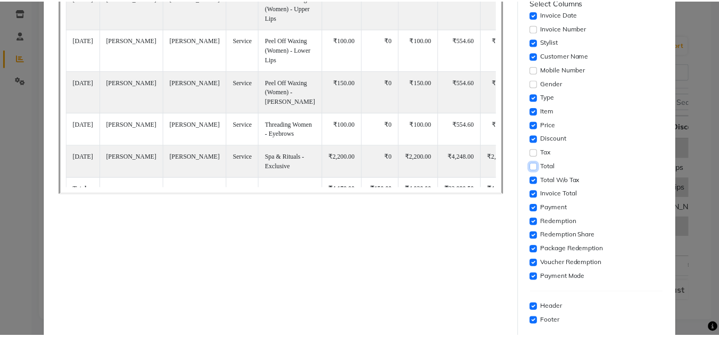
scroll to position [213, 0]
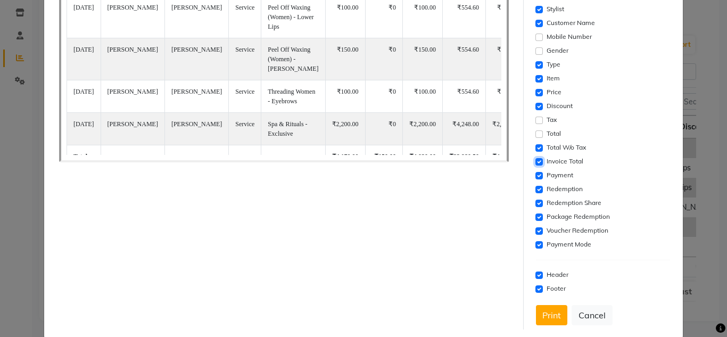
click at [535, 163] on input "checkbox" at bounding box center [538, 161] width 7 height 7
checkbox input "false"
click at [535, 175] on input "checkbox" at bounding box center [538, 175] width 7 height 7
checkbox input "false"
click at [535, 187] on input "checkbox" at bounding box center [538, 189] width 7 height 7
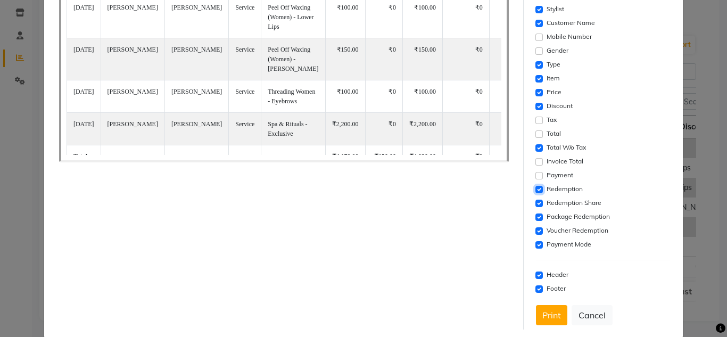
checkbox input "false"
click at [535, 202] on input "checkbox" at bounding box center [538, 203] width 7 height 7
checkbox input "false"
click at [535, 213] on input "checkbox" at bounding box center [538, 216] width 7 height 7
checkbox input "false"
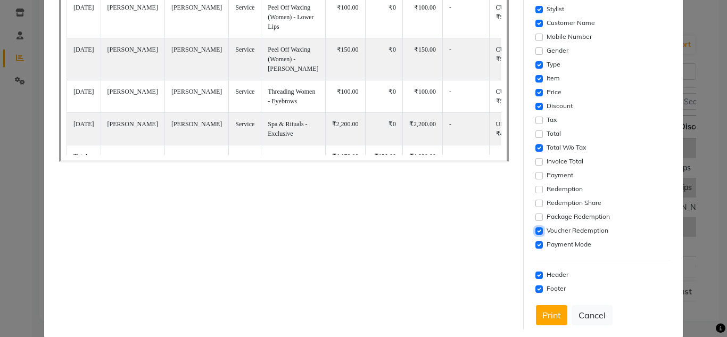
click at [535, 232] on input "checkbox" at bounding box center [538, 230] width 7 height 7
checkbox input "false"
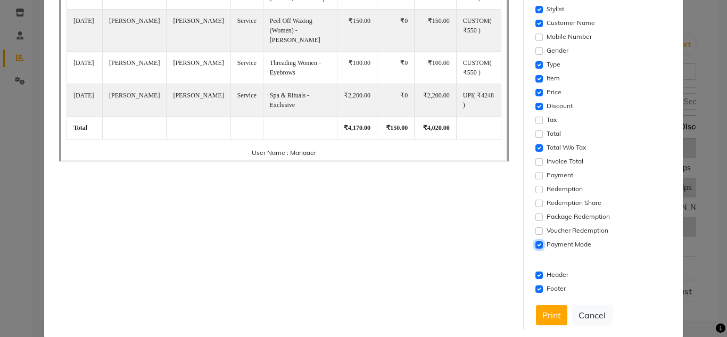
click at [535, 247] on input "checkbox" at bounding box center [538, 244] width 7 height 7
checkbox input "false"
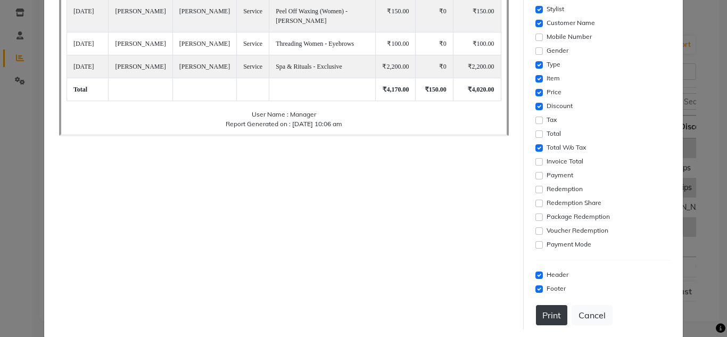
click at [543, 311] on button "Print" at bounding box center [551, 315] width 31 height 20
click at [593, 310] on button "Cancel" at bounding box center [592, 315] width 41 height 20
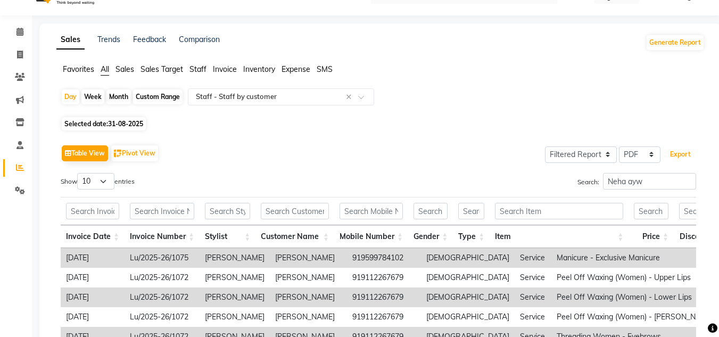
scroll to position [0, 0]
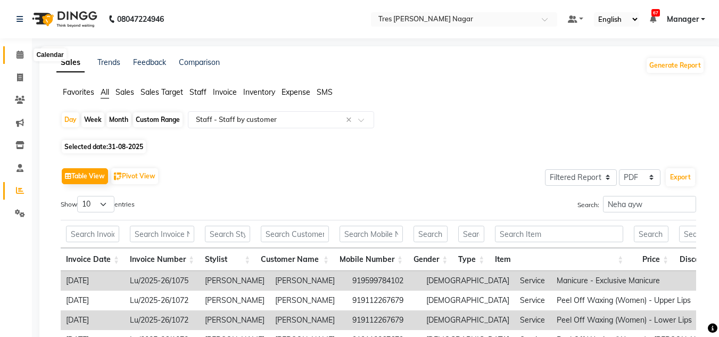
drag, startPoint x: 19, startPoint y: 55, endPoint x: 120, endPoint y: 0, distance: 115.0
click at [19, 55] on icon at bounding box center [19, 55] width 7 height 8
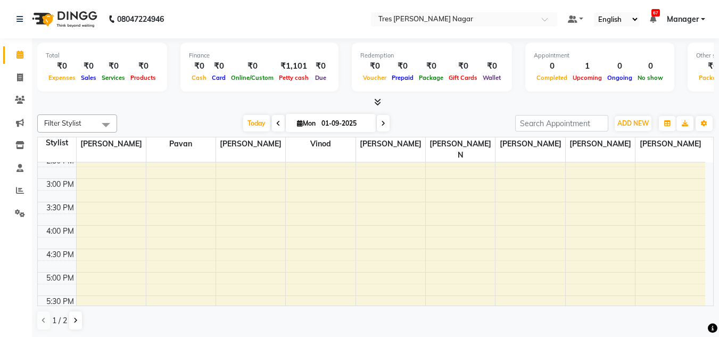
scroll to position [373, 0]
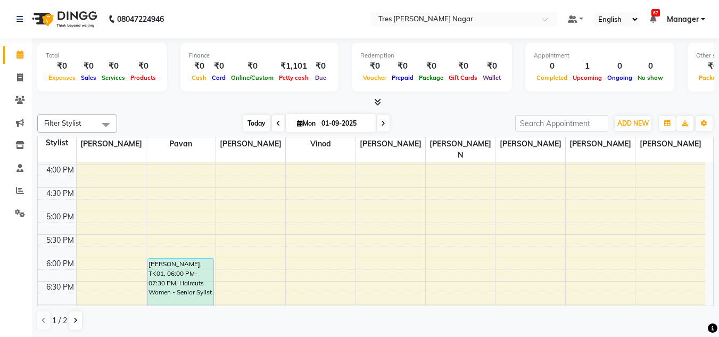
click at [257, 122] on span "Today" at bounding box center [256, 123] width 27 height 16
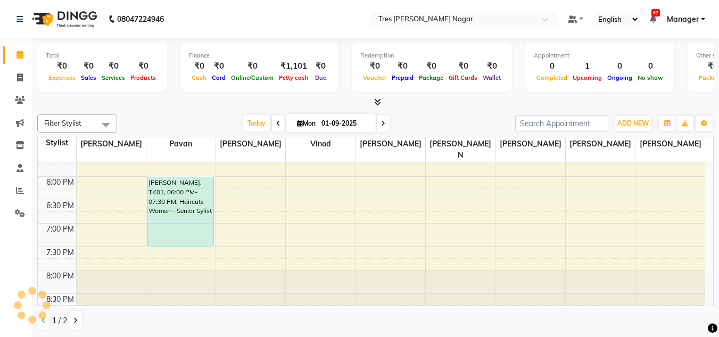
scroll to position [1, 0]
click at [19, 191] on icon at bounding box center [20, 190] width 8 height 8
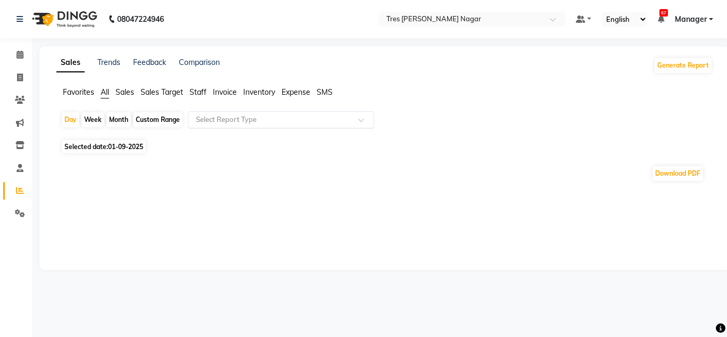
click at [230, 123] on input "text" at bounding box center [270, 119] width 153 height 11
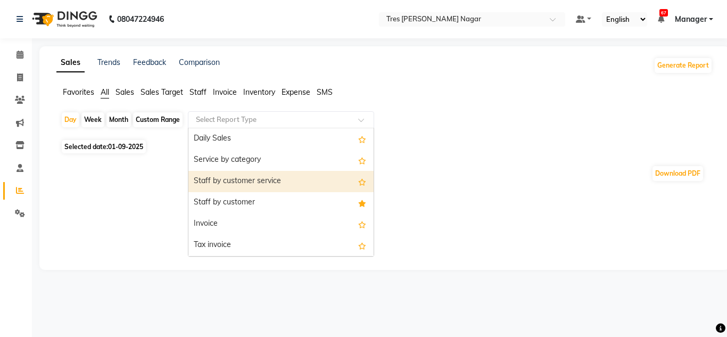
click at [235, 184] on div "Staff by customer service" at bounding box center [280, 181] width 185 height 21
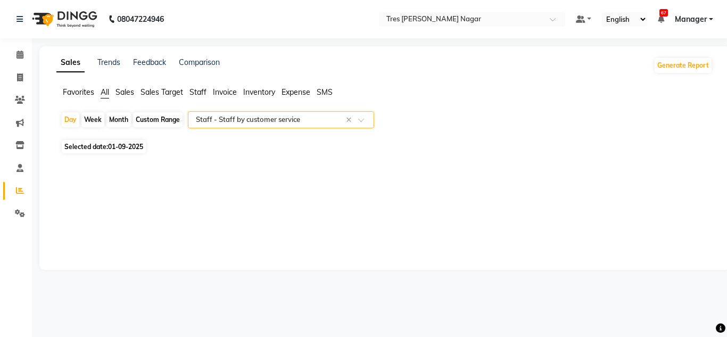
click at [331, 118] on input "text" at bounding box center [270, 119] width 153 height 11
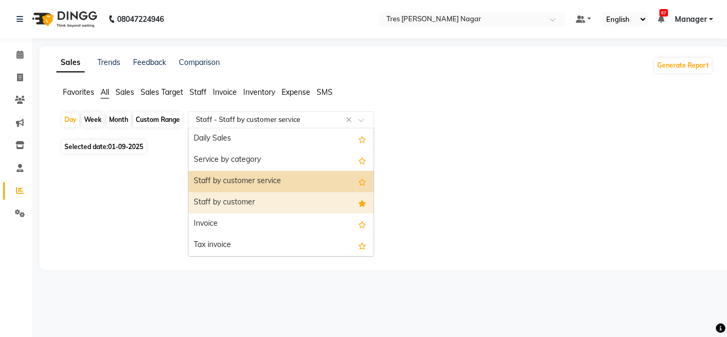
click at [251, 201] on div "Staff by customer" at bounding box center [280, 202] width 185 height 21
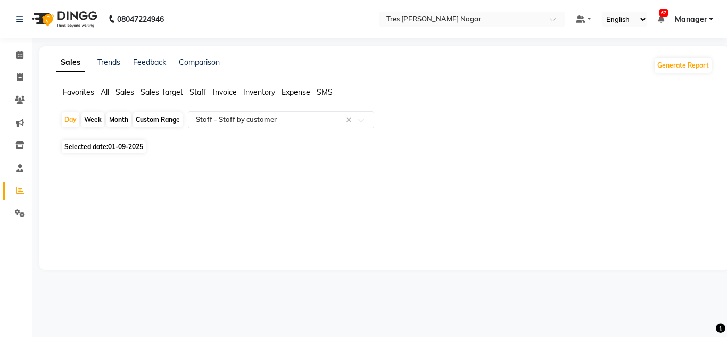
click at [130, 147] on span "01-09-2025" at bounding box center [125, 147] width 35 height 8
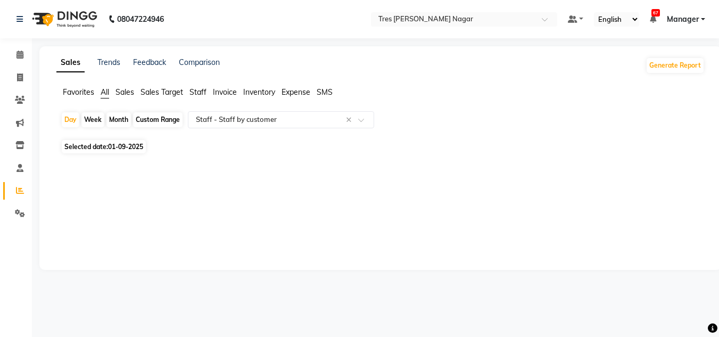
select select "9"
select select "2025"
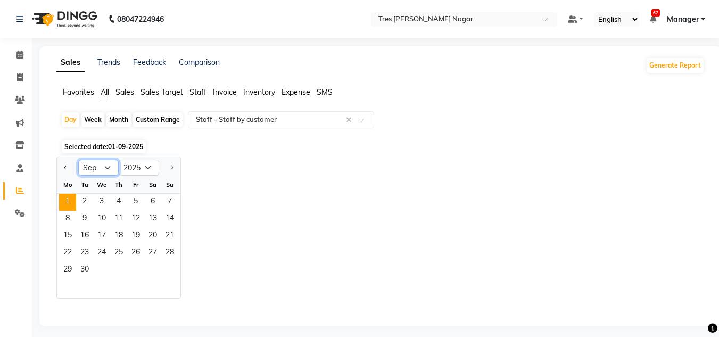
click at [106, 171] on select "Jan Feb Mar Apr May Jun [DATE] Aug Sep Oct Nov Dec" at bounding box center [98, 168] width 40 height 16
select select "8"
click at [78, 160] on select "Jan Feb Mar Apr May Jun [DATE] Aug Sep Oct Nov Dec" at bounding box center [98, 168] width 40 height 16
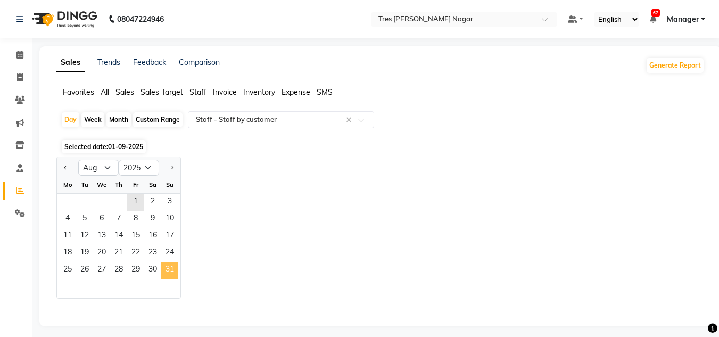
click at [172, 268] on span "31" at bounding box center [169, 270] width 17 height 17
select select "filtered_report"
select select "pdf"
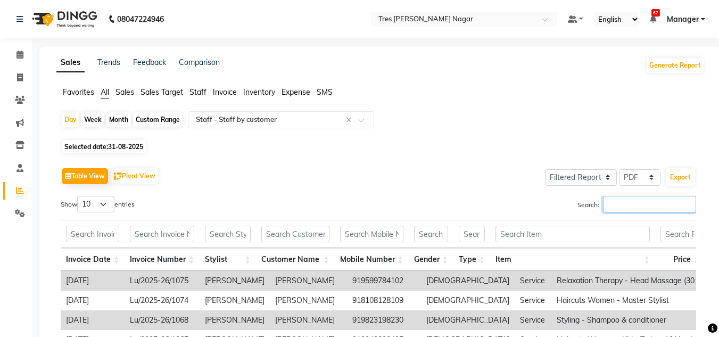
click at [624, 210] on input "Search:" at bounding box center [649, 204] width 93 height 16
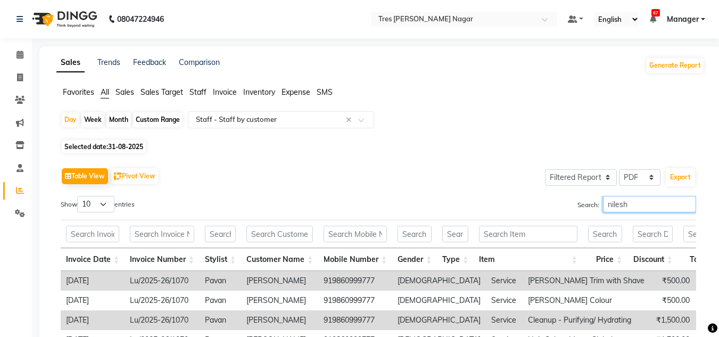
type input "nilesh"
click at [15, 56] on span at bounding box center [20, 55] width 19 height 12
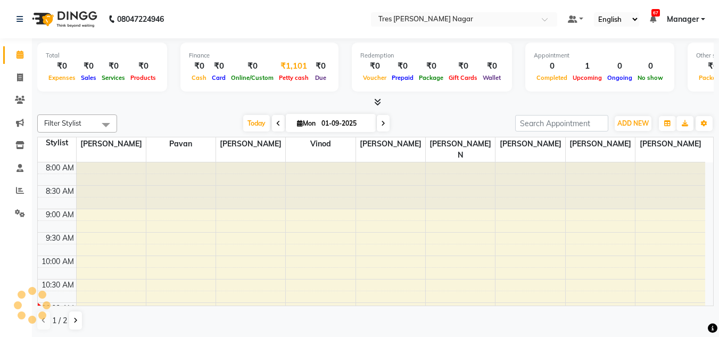
click at [295, 75] on span "Petty cash" at bounding box center [293, 77] width 35 height 7
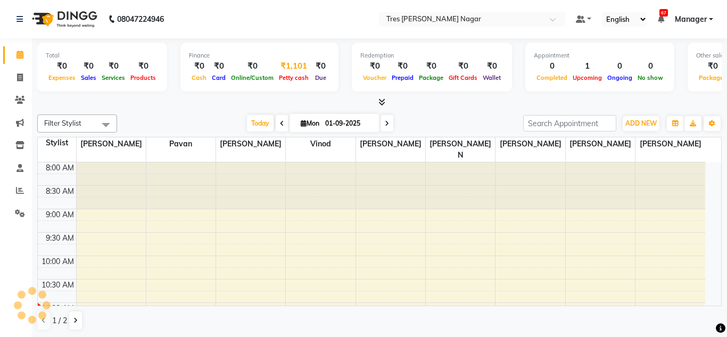
select select "4671"
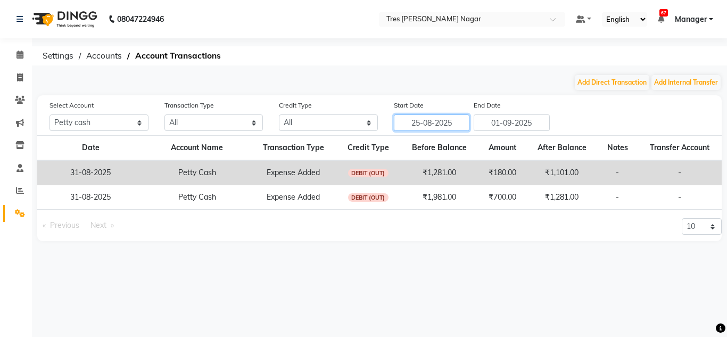
click at [447, 129] on input "25-08-2025" at bounding box center [432, 122] width 76 height 16
select select "8"
select select "2025"
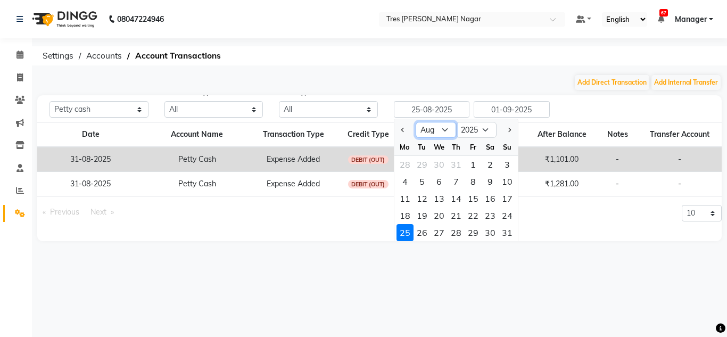
click at [447, 129] on select "Jan Feb Mar Apr May Jun [DATE] Aug Sep Oct Nov Dec" at bounding box center [436, 130] width 40 height 16
click at [416, 122] on select "Jan Feb Mar Apr May Jun [DATE] Aug Sep Oct Nov Dec" at bounding box center [436, 130] width 40 height 16
click at [475, 165] on div "1" at bounding box center [473, 164] width 17 height 17
type input "[DATE]"
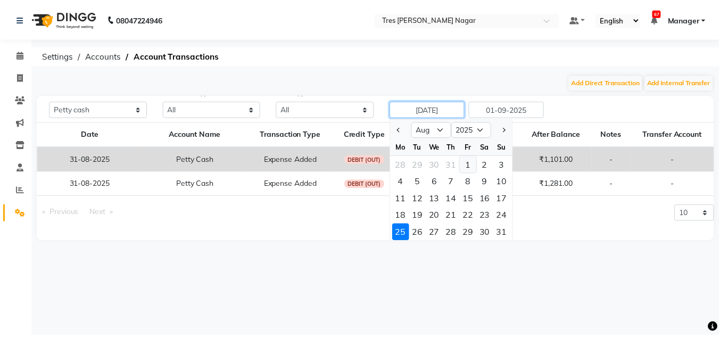
scroll to position [0, 0]
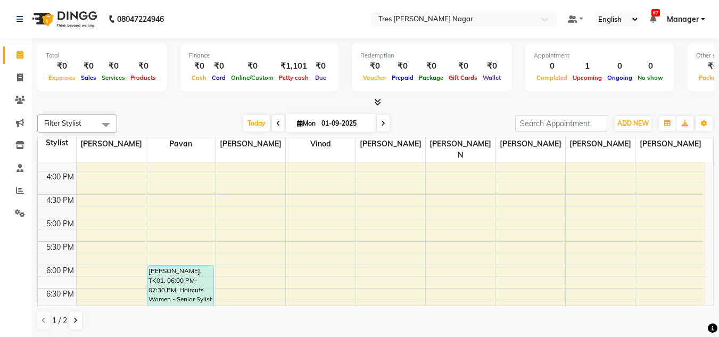
scroll to position [160, 0]
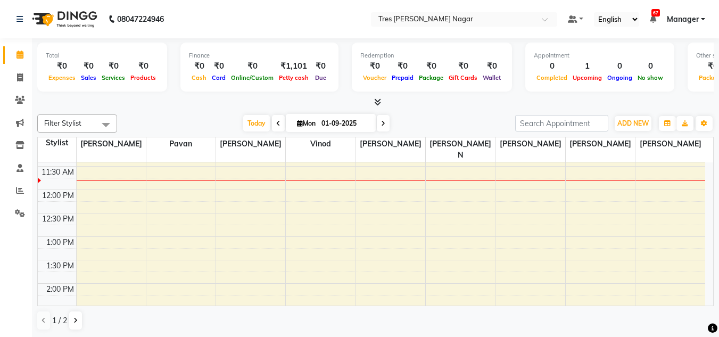
click at [328, 126] on input "01-09-2025" at bounding box center [344, 123] width 53 height 16
select select "9"
select select "2025"
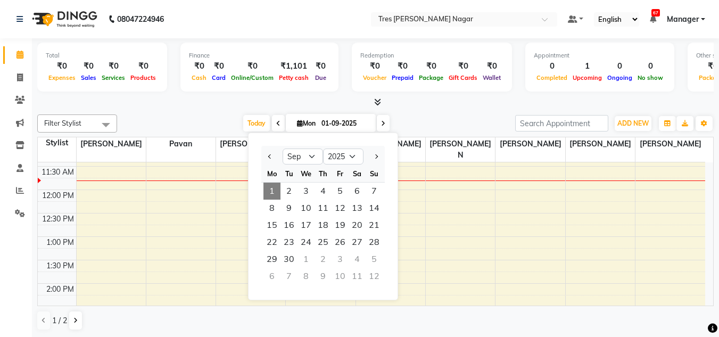
click at [265, 161] on div at bounding box center [271, 156] width 21 height 17
click at [269, 158] on button "Previous month" at bounding box center [270, 156] width 9 height 17
select select "8"
click at [408, 113] on div "Filter Stylist Select All Shantanu Reddy Pavan Harshita Vinod Ansh Jadhav Sonu …" at bounding box center [375, 222] width 676 height 225
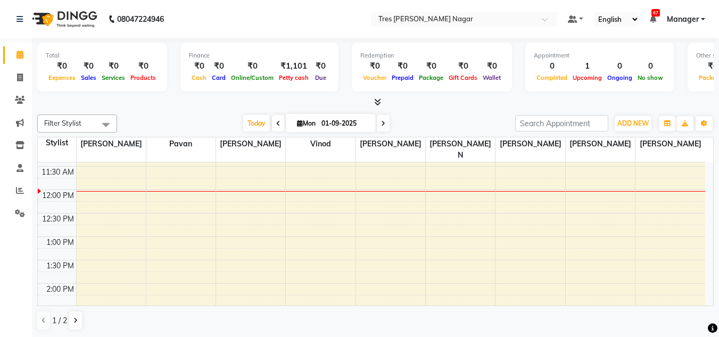
scroll to position [1, 0]
